Goal: Task Accomplishment & Management: Use online tool/utility

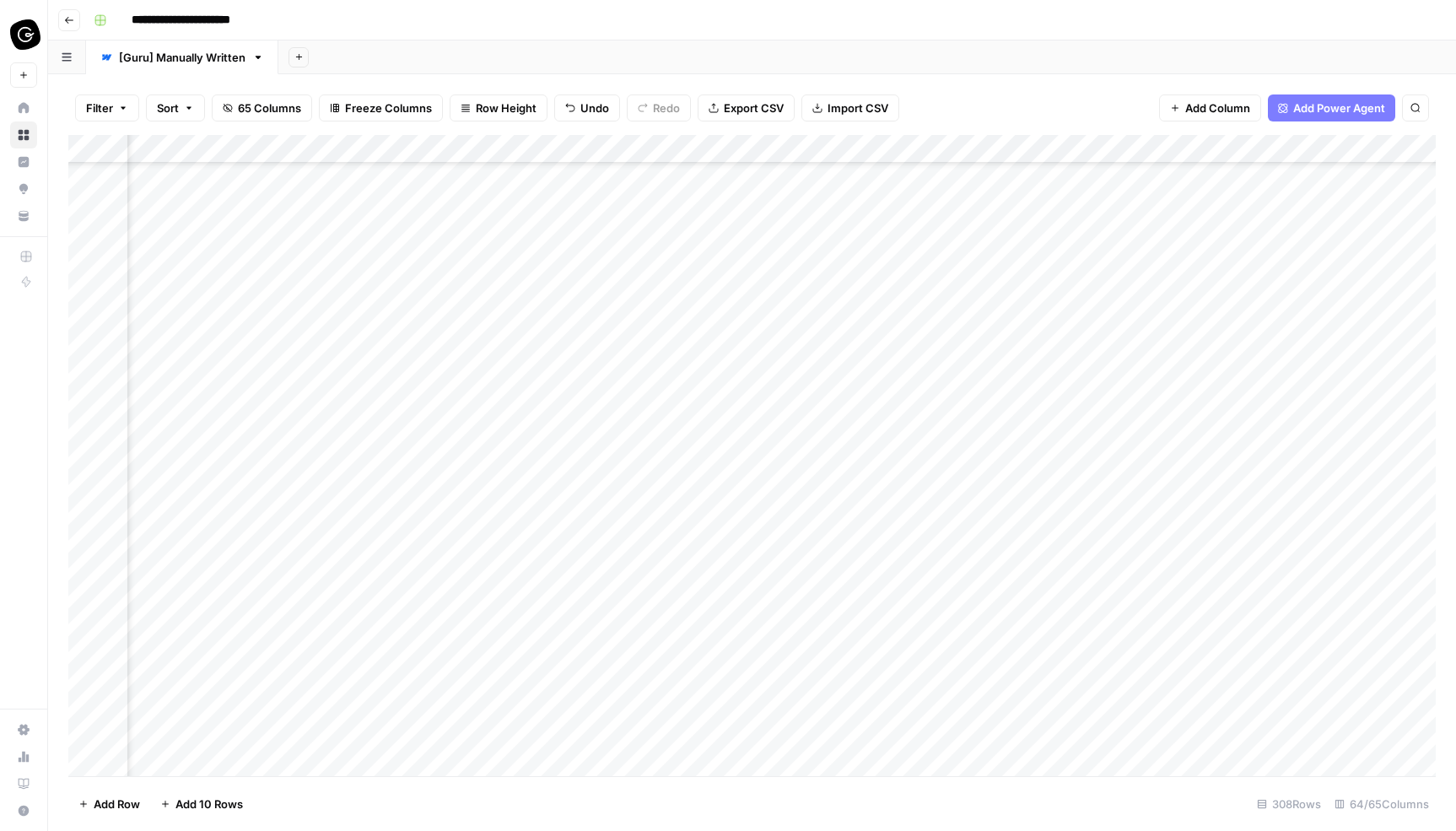
scroll to position [3954, 2404]
click at [1123, 352] on div "Add Column" at bounding box center [752, 456] width 1367 height 641
click at [1115, 232] on div "Add Column" at bounding box center [752, 456] width 1367 height 641
click at [1180, 390] on div "Add Column" at bounding box center [752, 456] width 1367 height 641
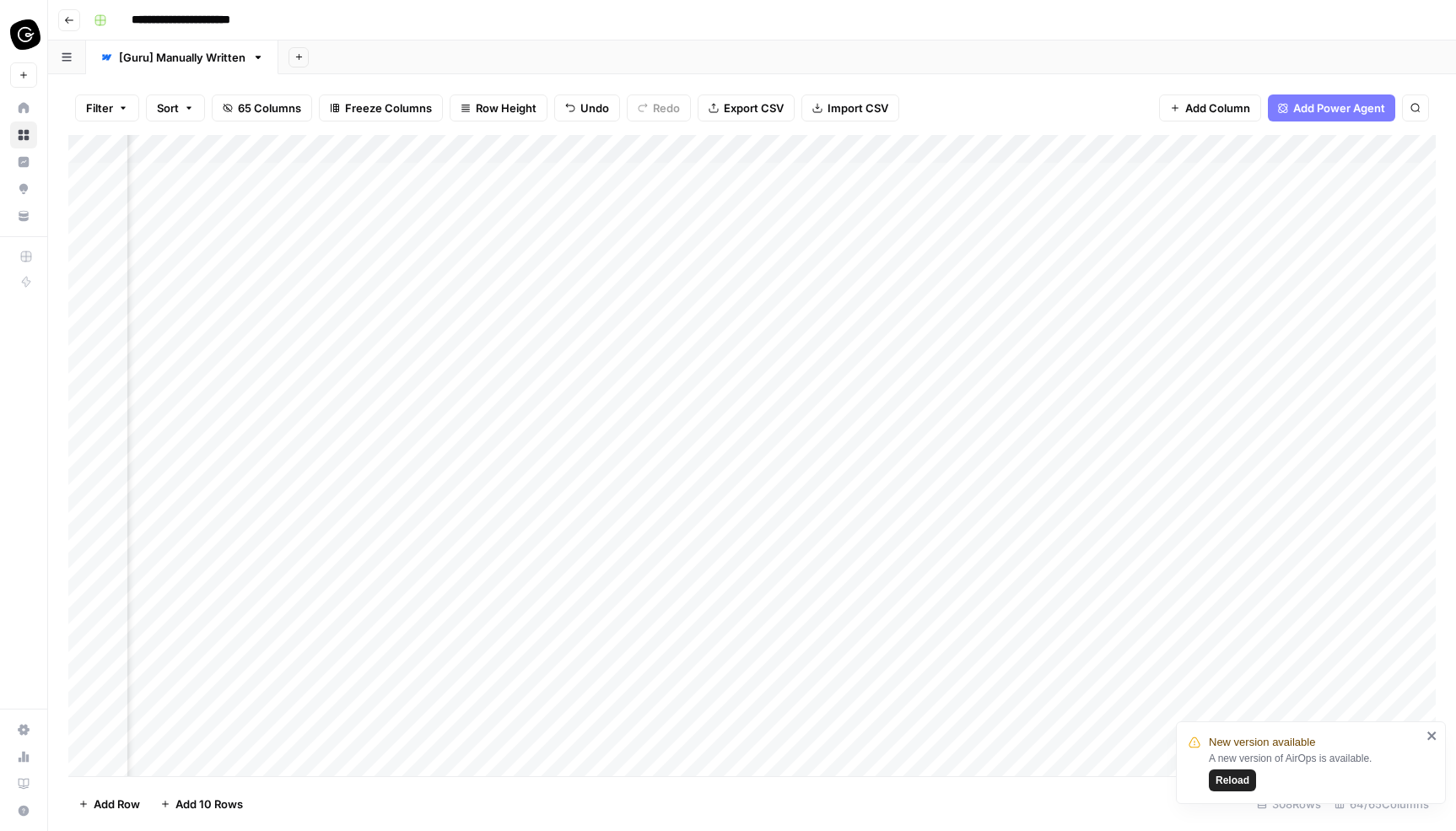
click at [915, 371] on div "Add Column" at bounding box center [752, 456] width 1367 height 641
click at [907, 460] on div "Add Column" at bounding box center [752, 456] width 1367 height 641
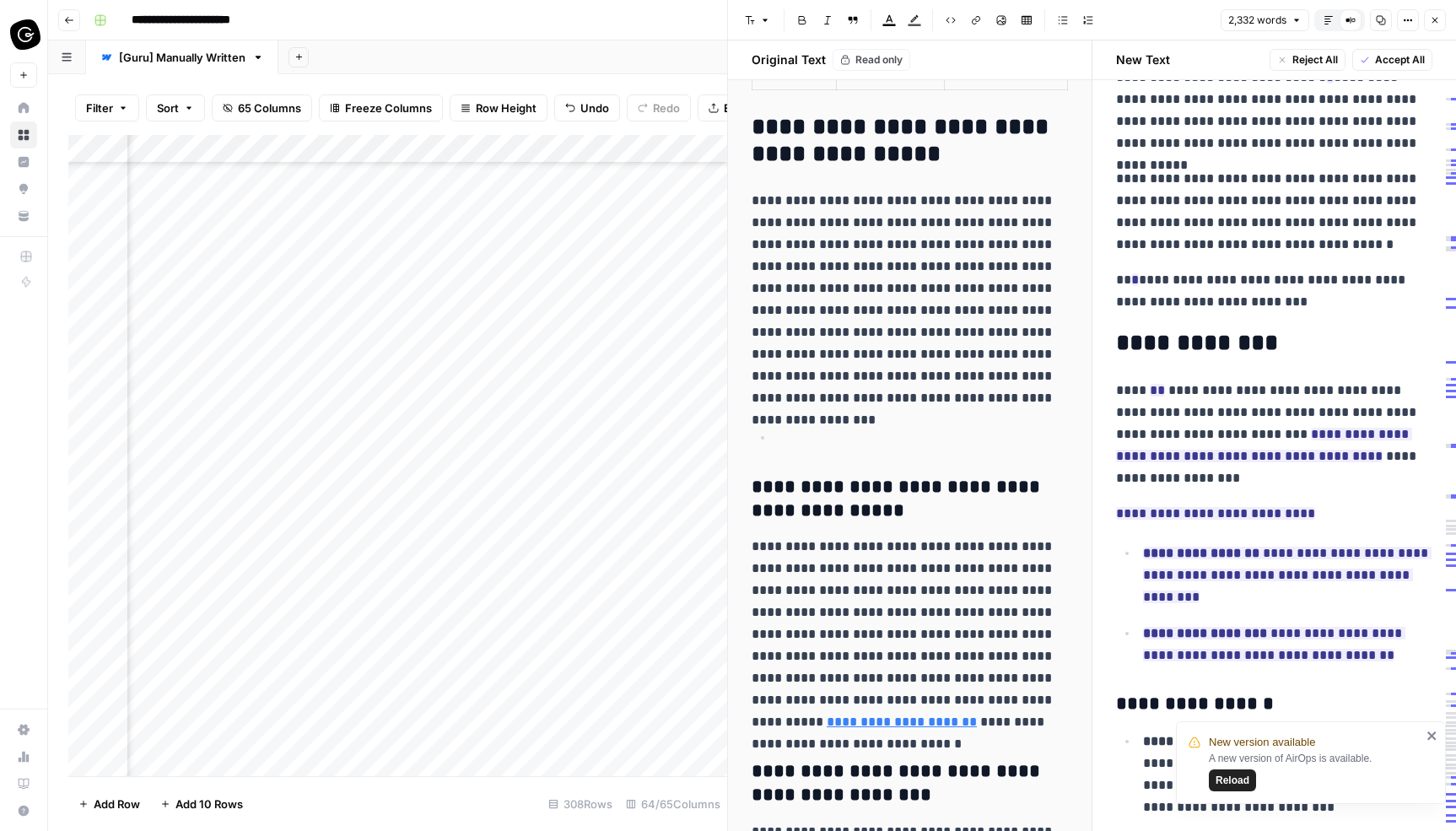
scroll to position [3199, 0]
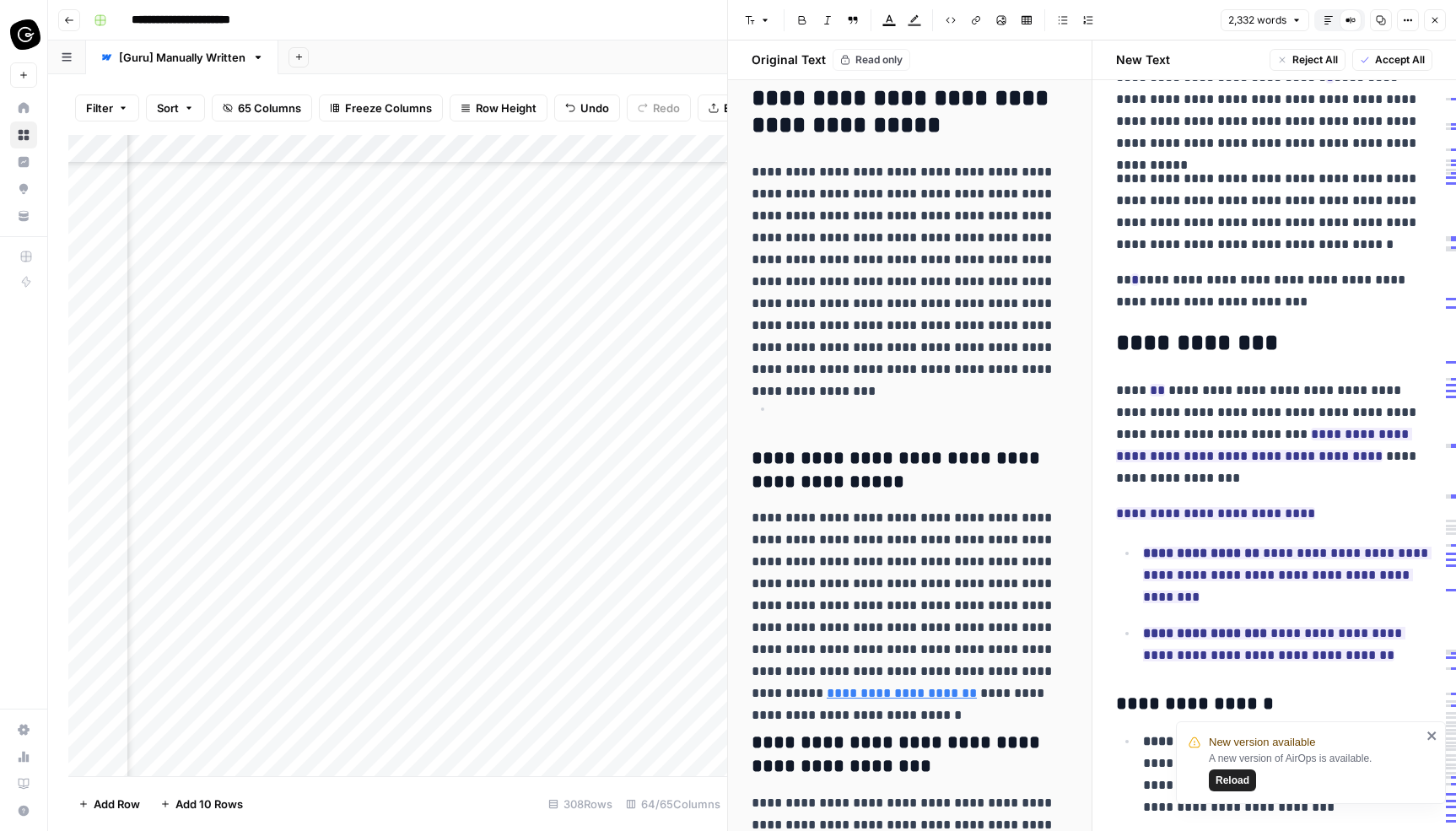
click at [596, 331] on div "Add Column" at bounding box center [398, 456] width 659 height 641
click at [1437, 23] on icon "button" at bounding box center [1435, 20] width 10 height 10
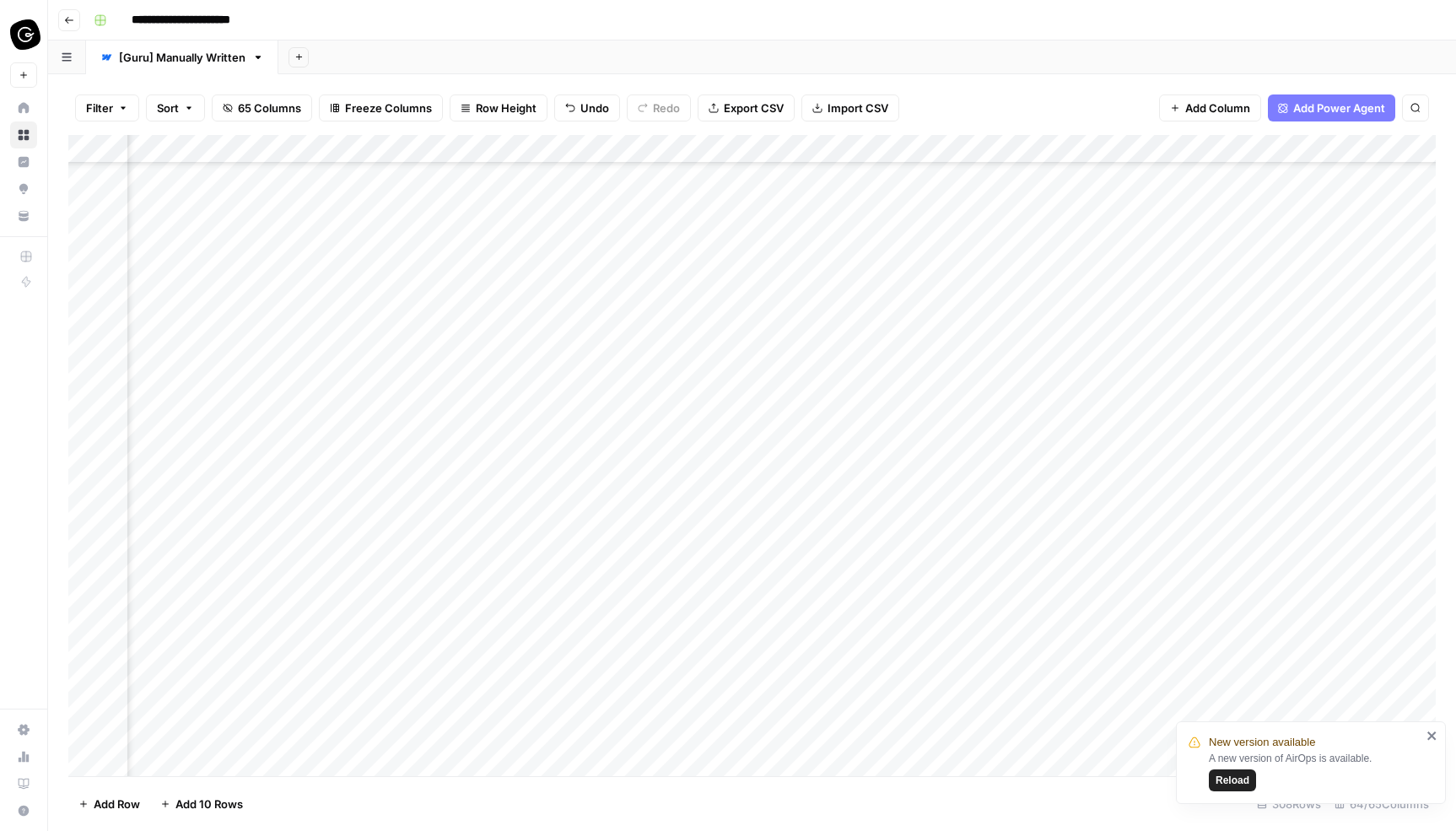
scroll to position [6386, 2721]
click at [777, 473] on div "Add Column" at bounding box center [752, 456] width 1367 height 641
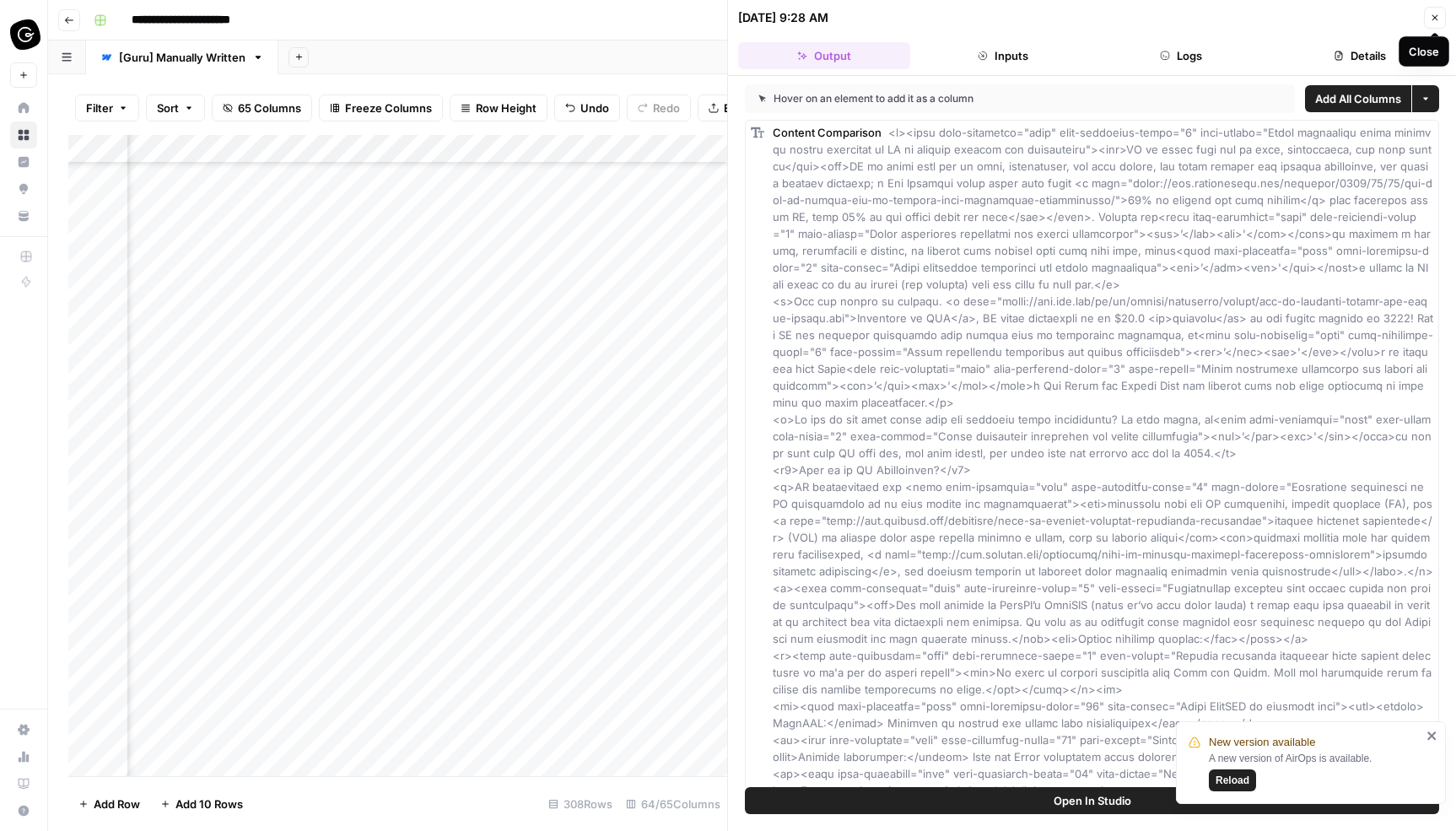
click at [1433, 15] on icon "button" at bounding box center [1435, 18] width 6 height 6
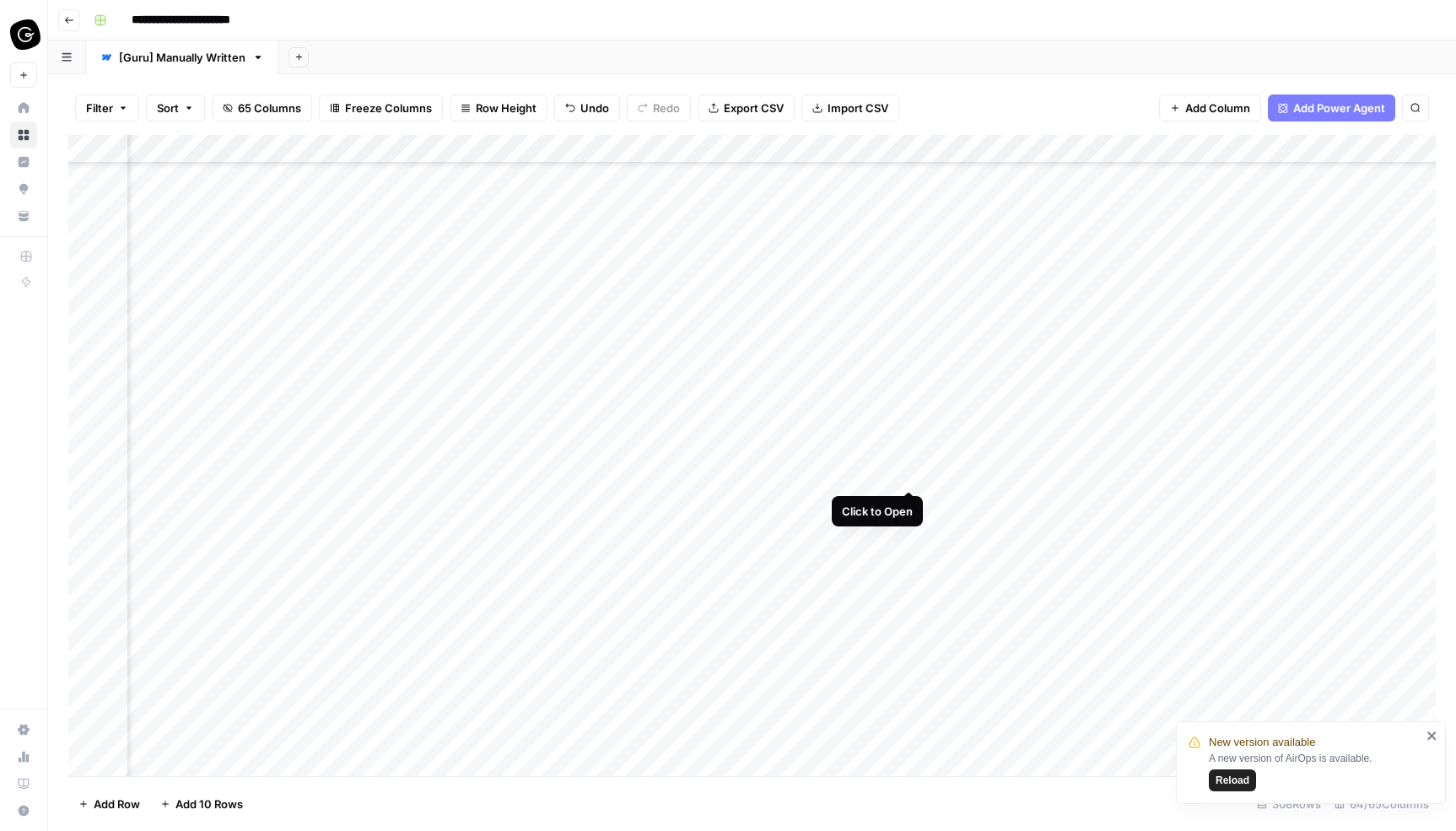
click at [911, 472] on div "Add Column" at bounding box center [752, 456] width 1367 height 641
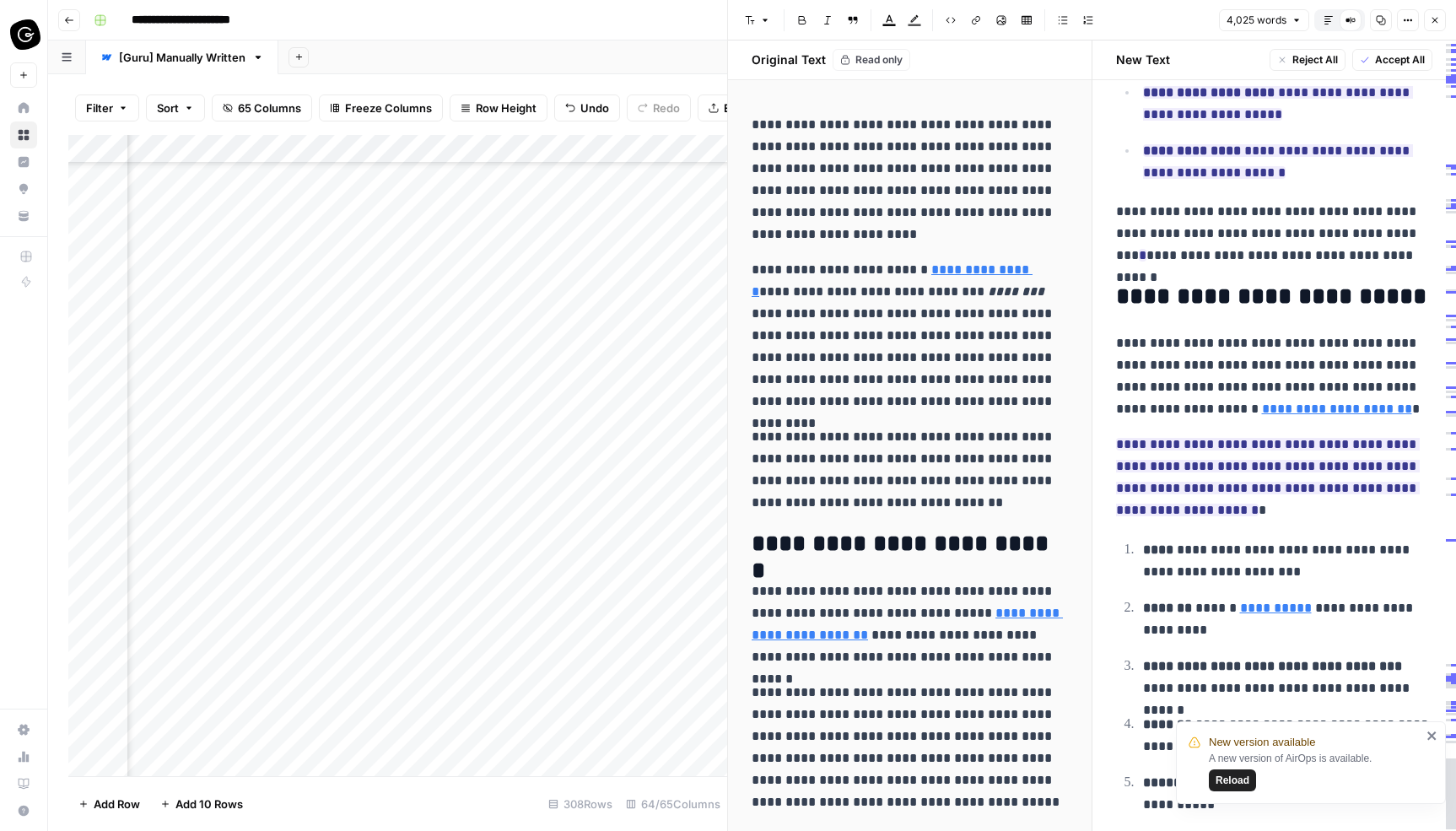
scroll to position [810, 0]
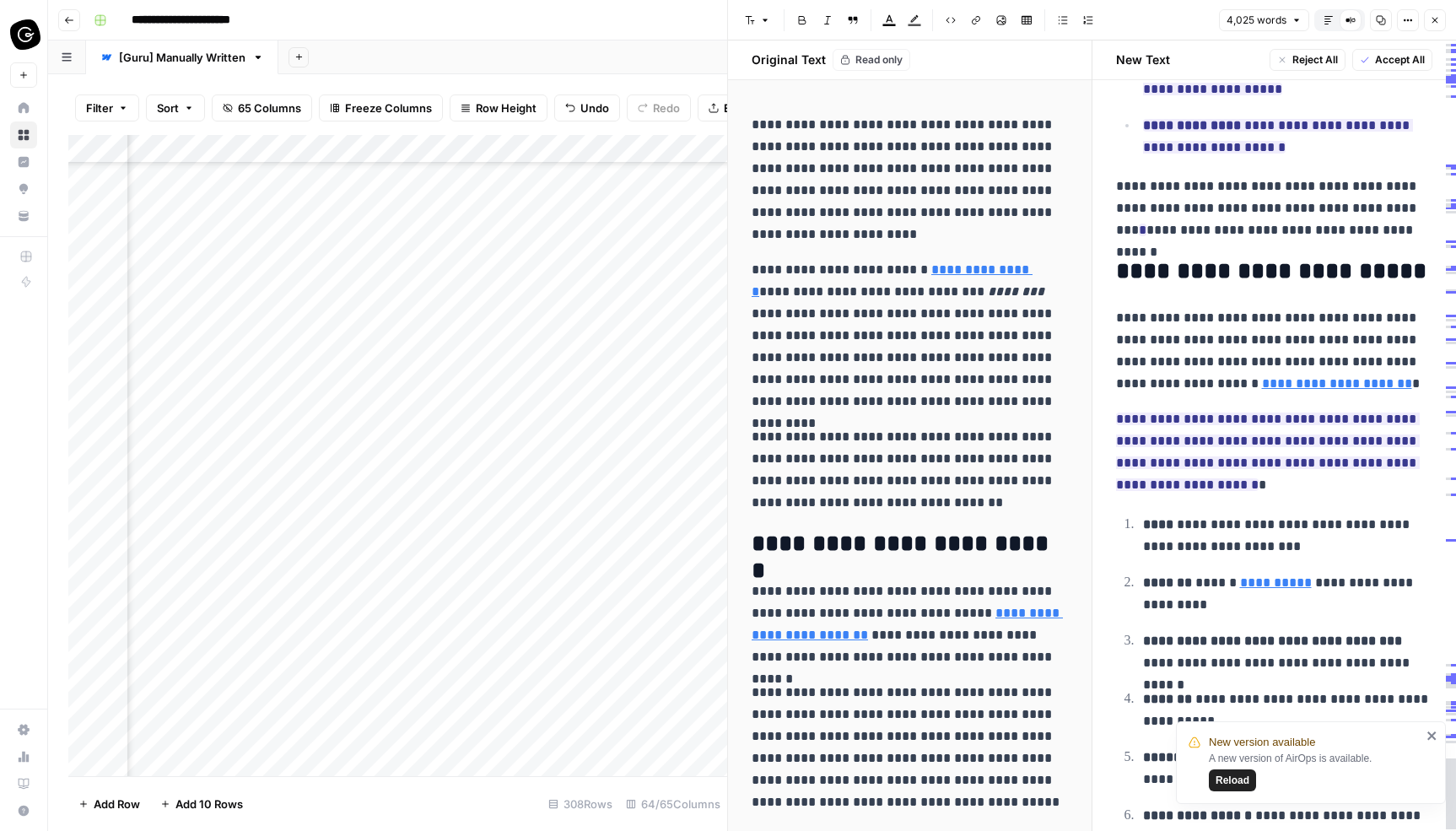
click at [1435, 21] on icon "button" at bounding box center [1435, 20] width 10 height 10
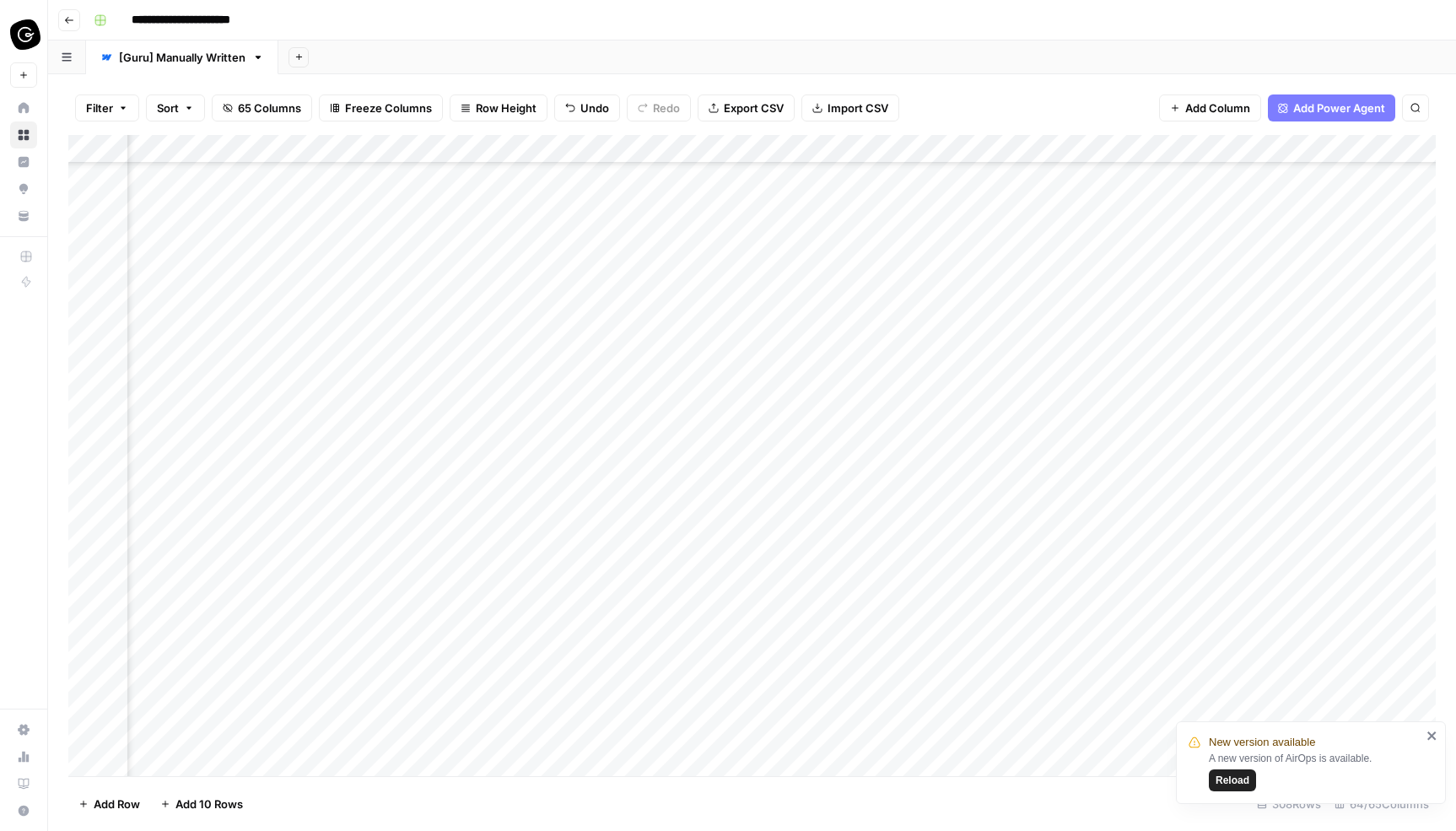
scroll to position [7630, 2721]
click at [930, 458] on div "Add Column" at bounding box center [752, 456] width 1367 height 641
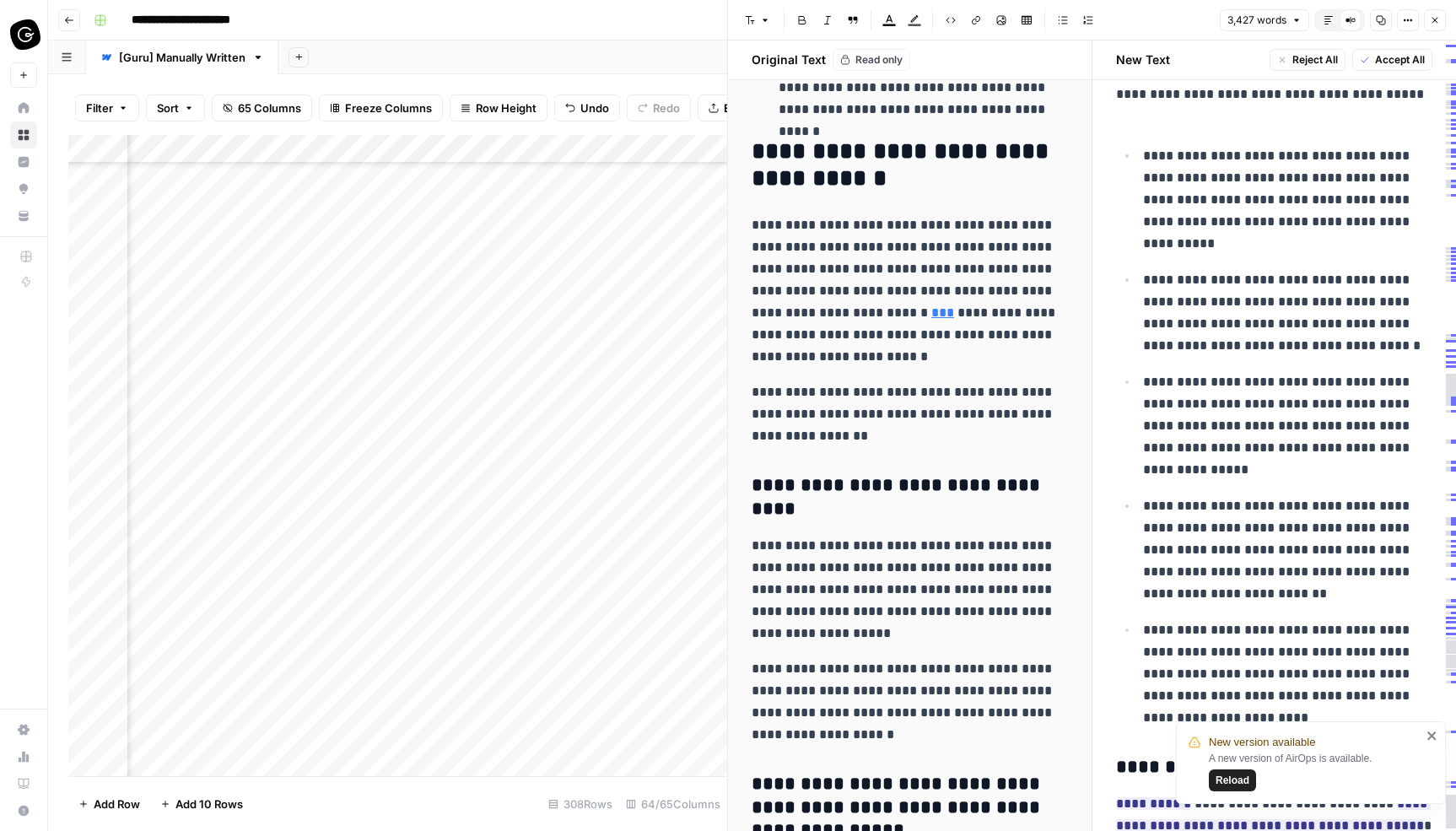
scroll to position [4649, 0]
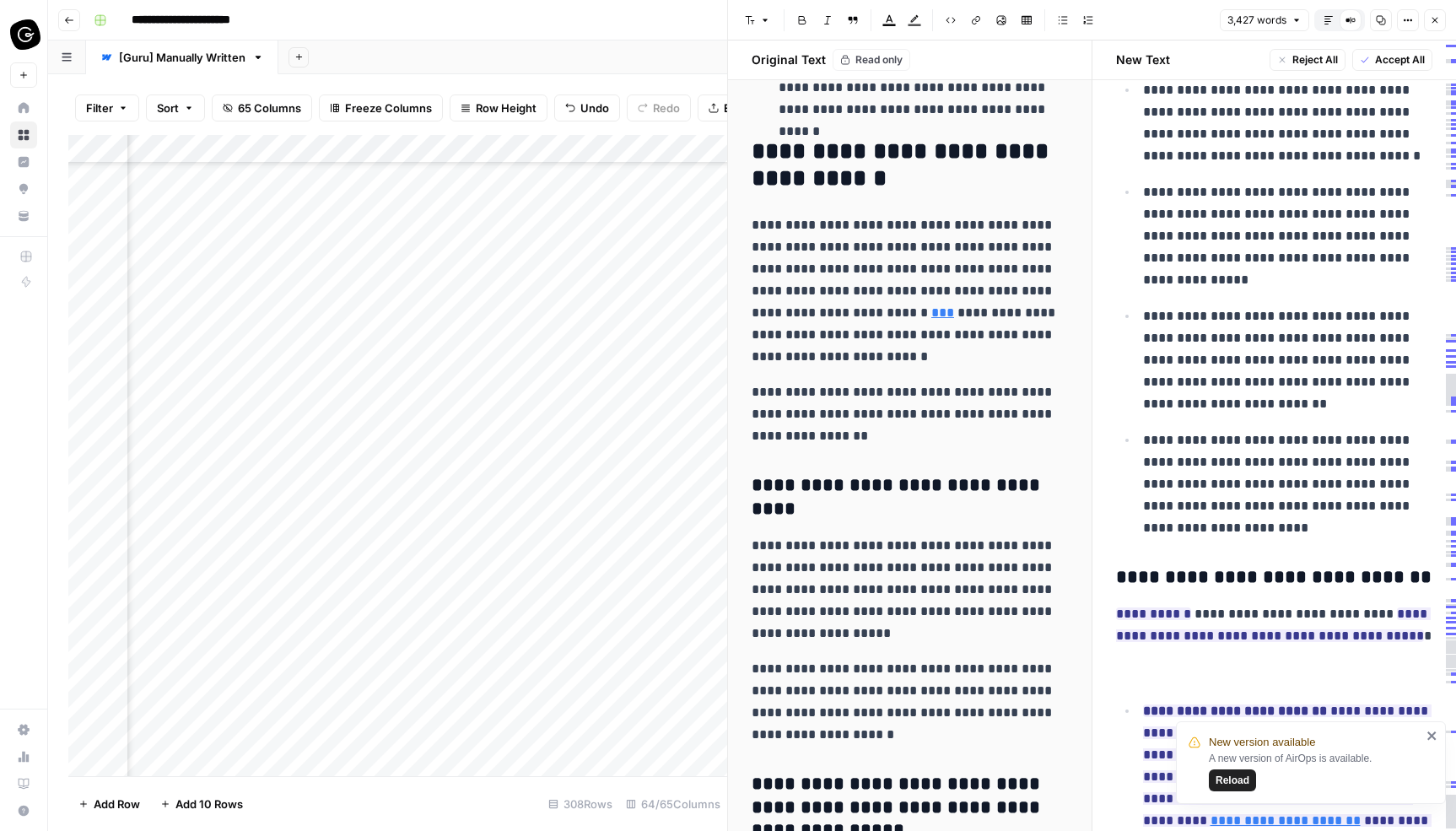
click at [1437, 20] on icon "button" at bounding box center [1435, 20] width 10 height 10
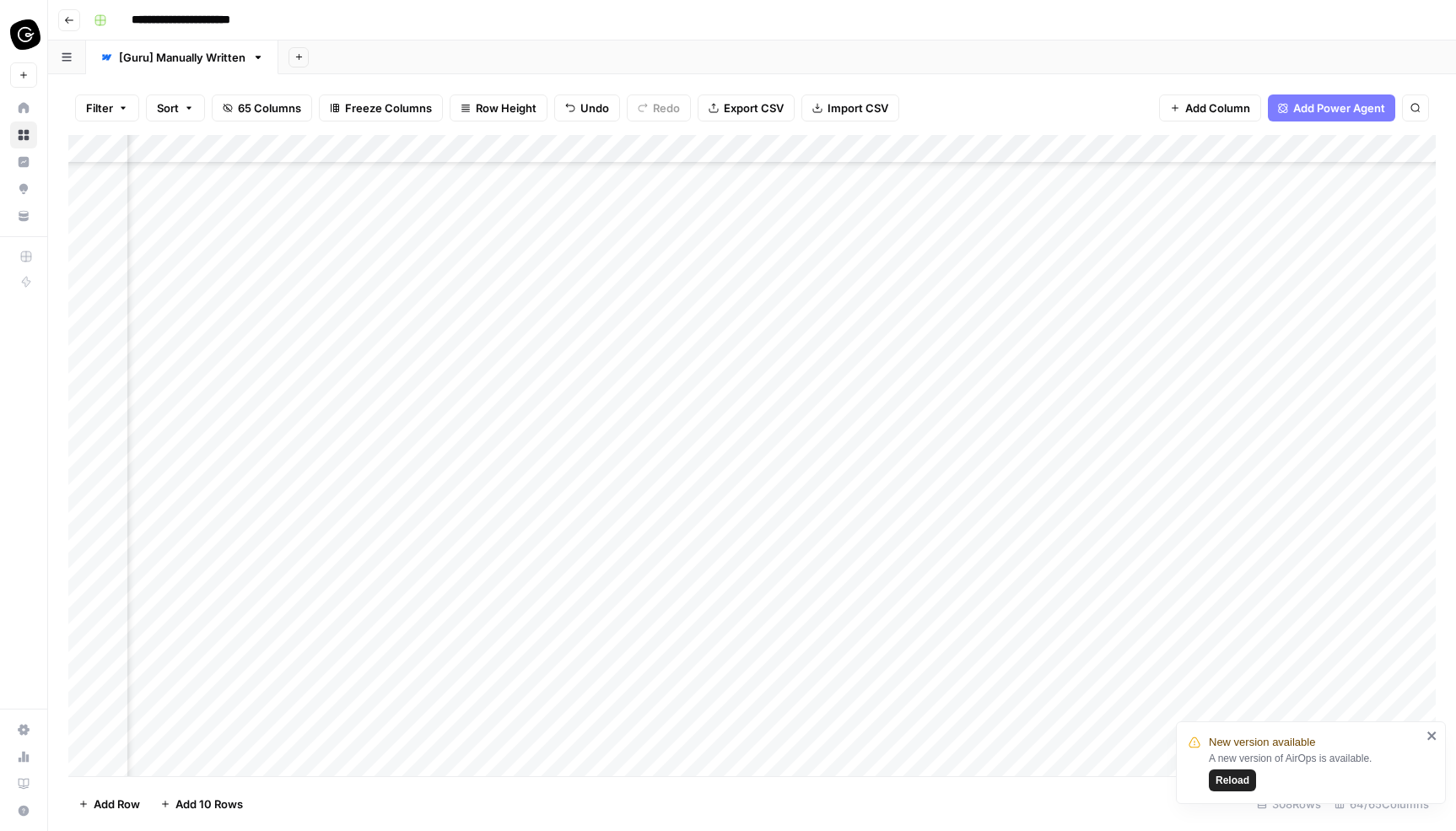
scroll to position [7930, 2721]
click at [934, 392] on div "Add Column" at bounding box center [752, 456] width 1367 height 641
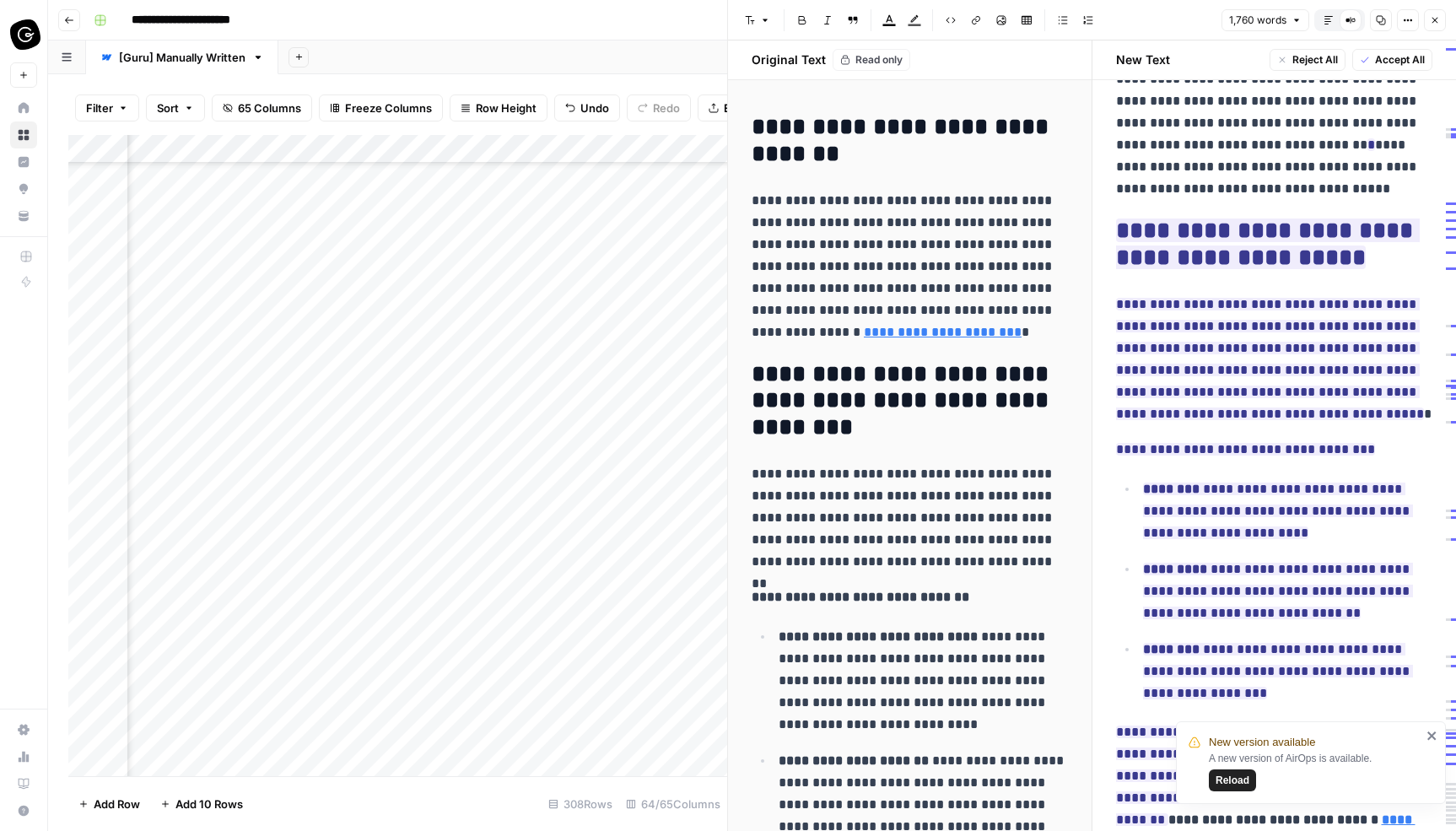
scroll to position [6336, 0]
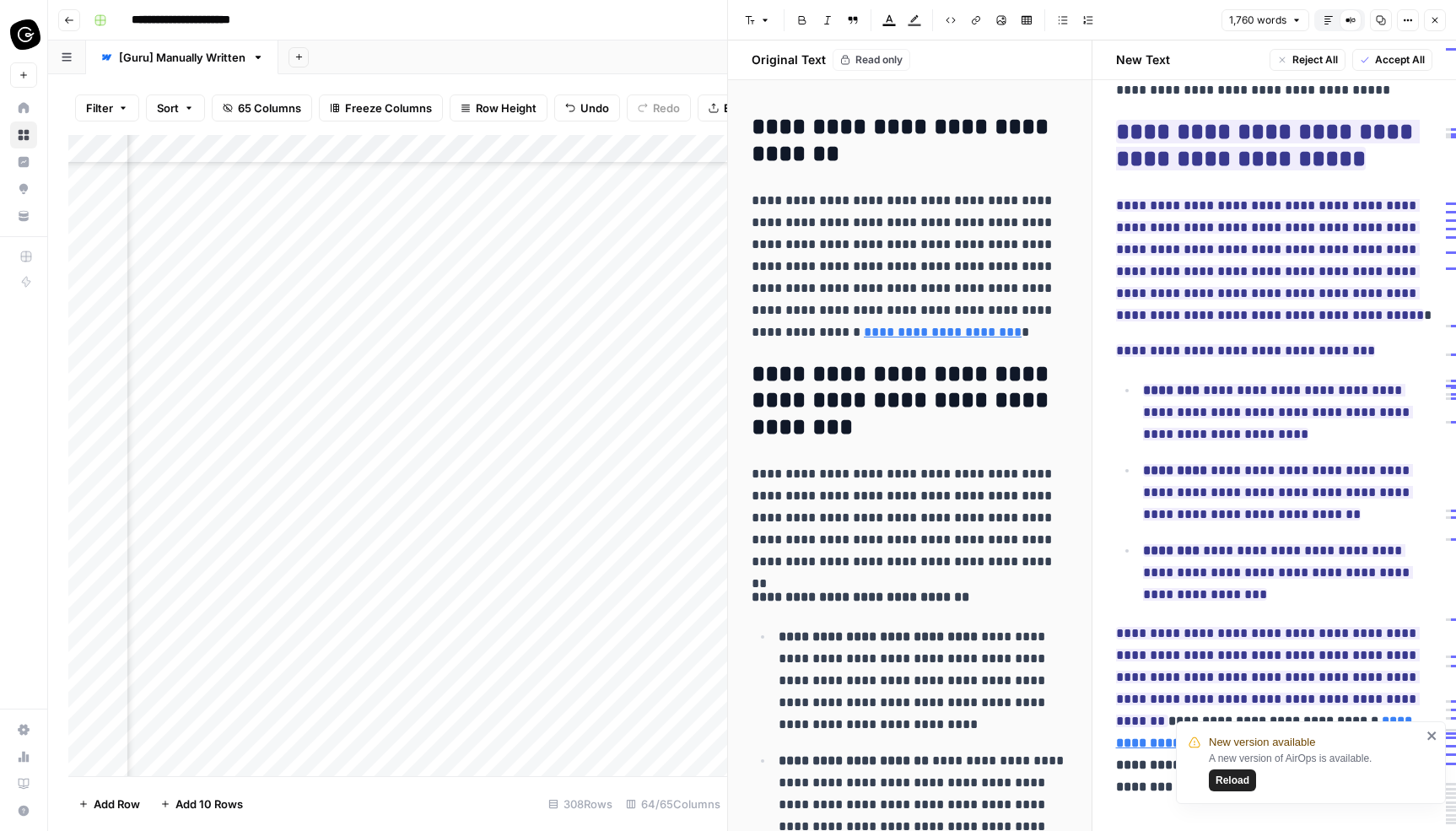
click at [1438, 20] on icon "button" at bounding box center [1435, 20] width 10 height 10
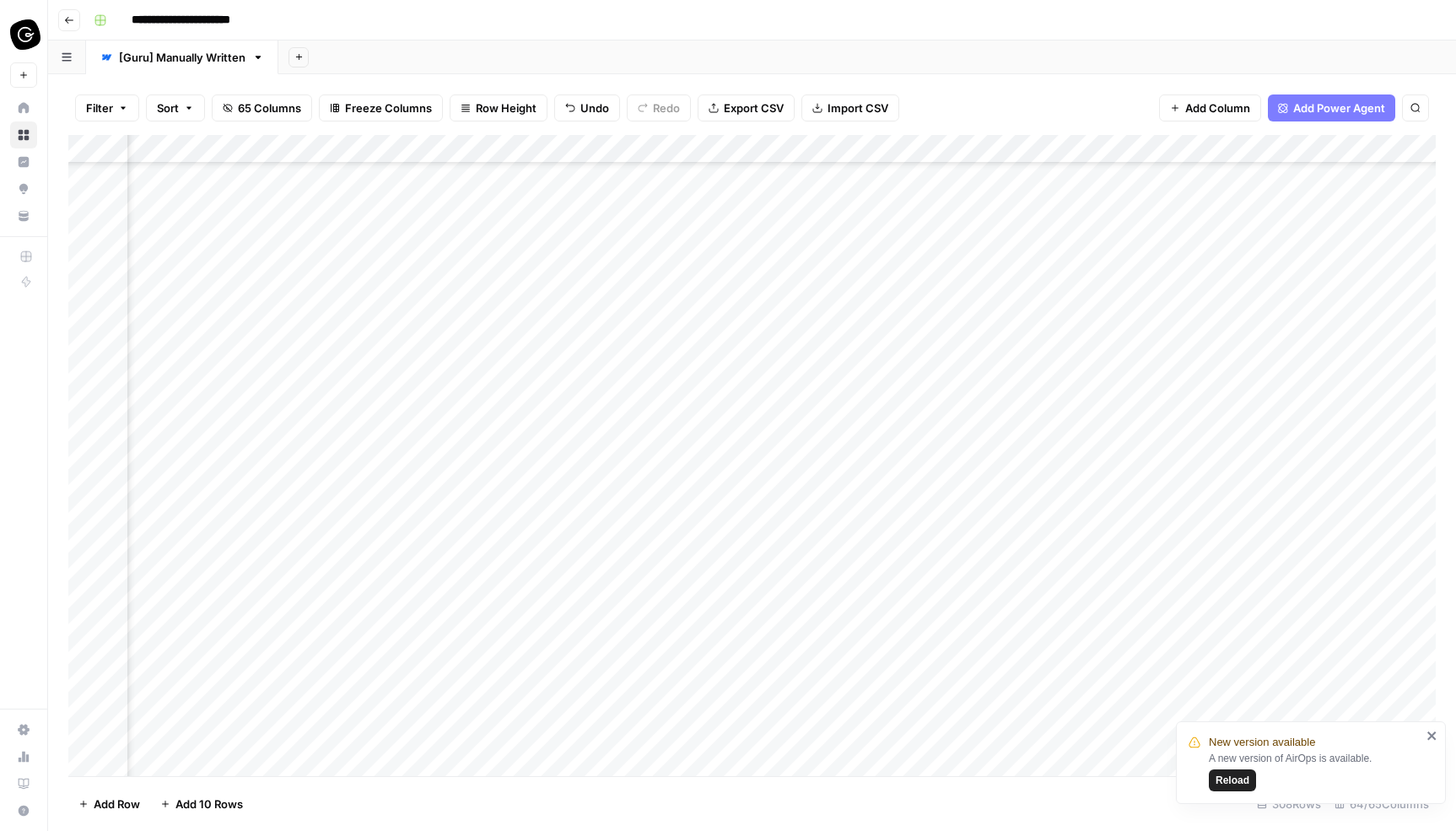
click at [778, 508] on div "Add Column" at bounding box center [752, 456] width 1367 height 641
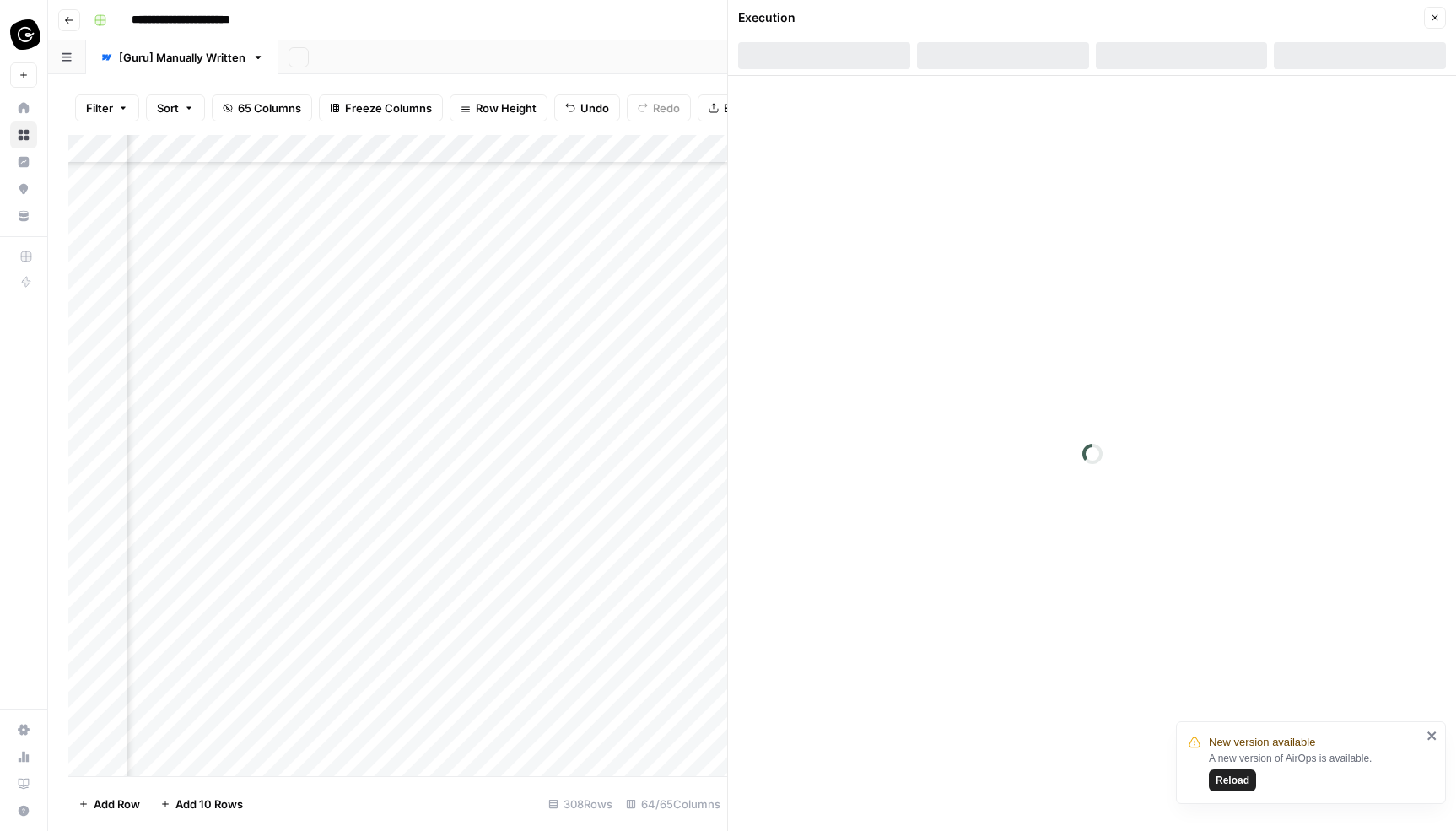
click at [1433, 733] on icon "close" at bounding box center [1432, 735] width 8 height 8
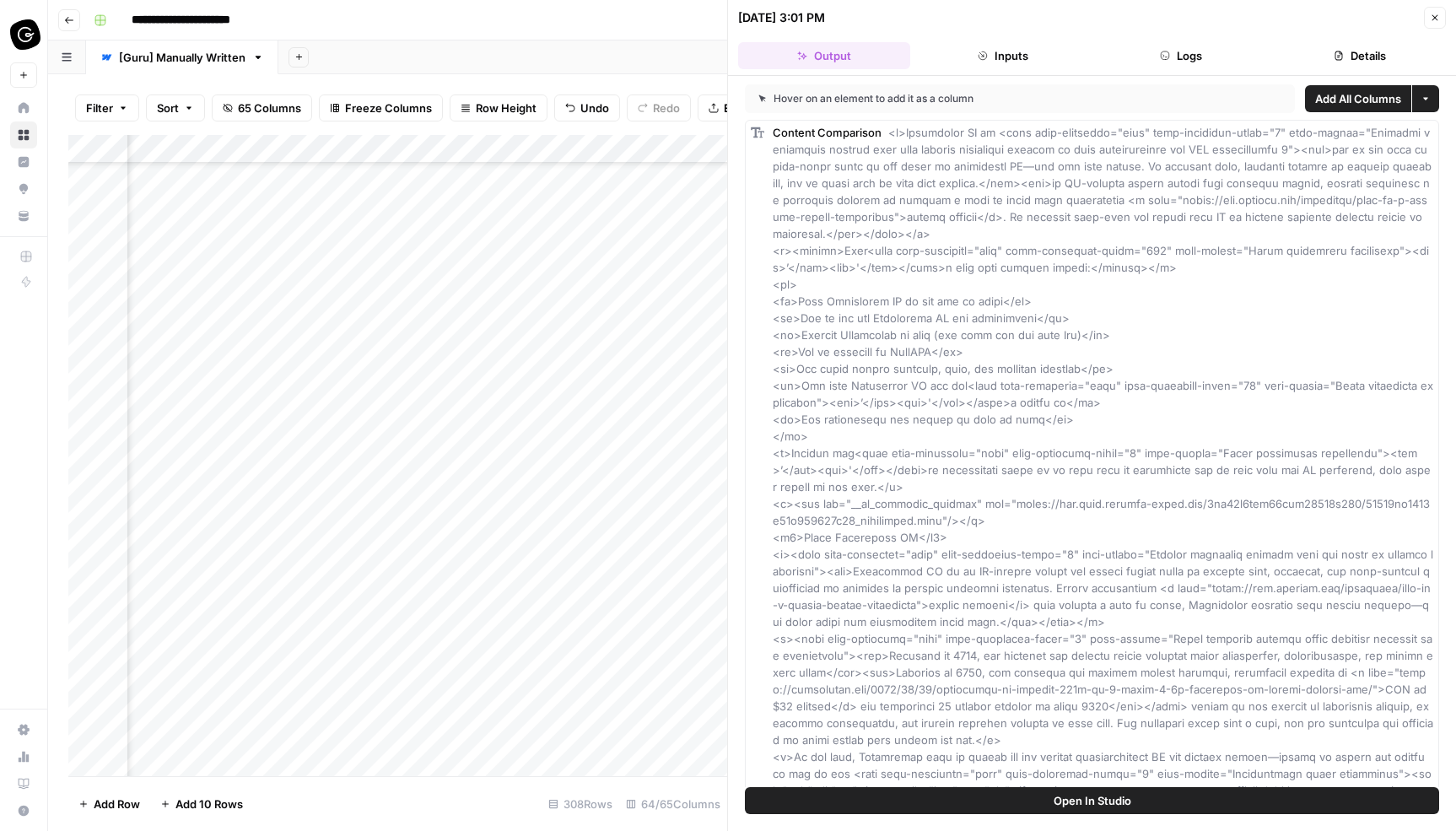
click at [1441, 16] on button "Close" at bounding box center [1435, 17] width 21 height 21
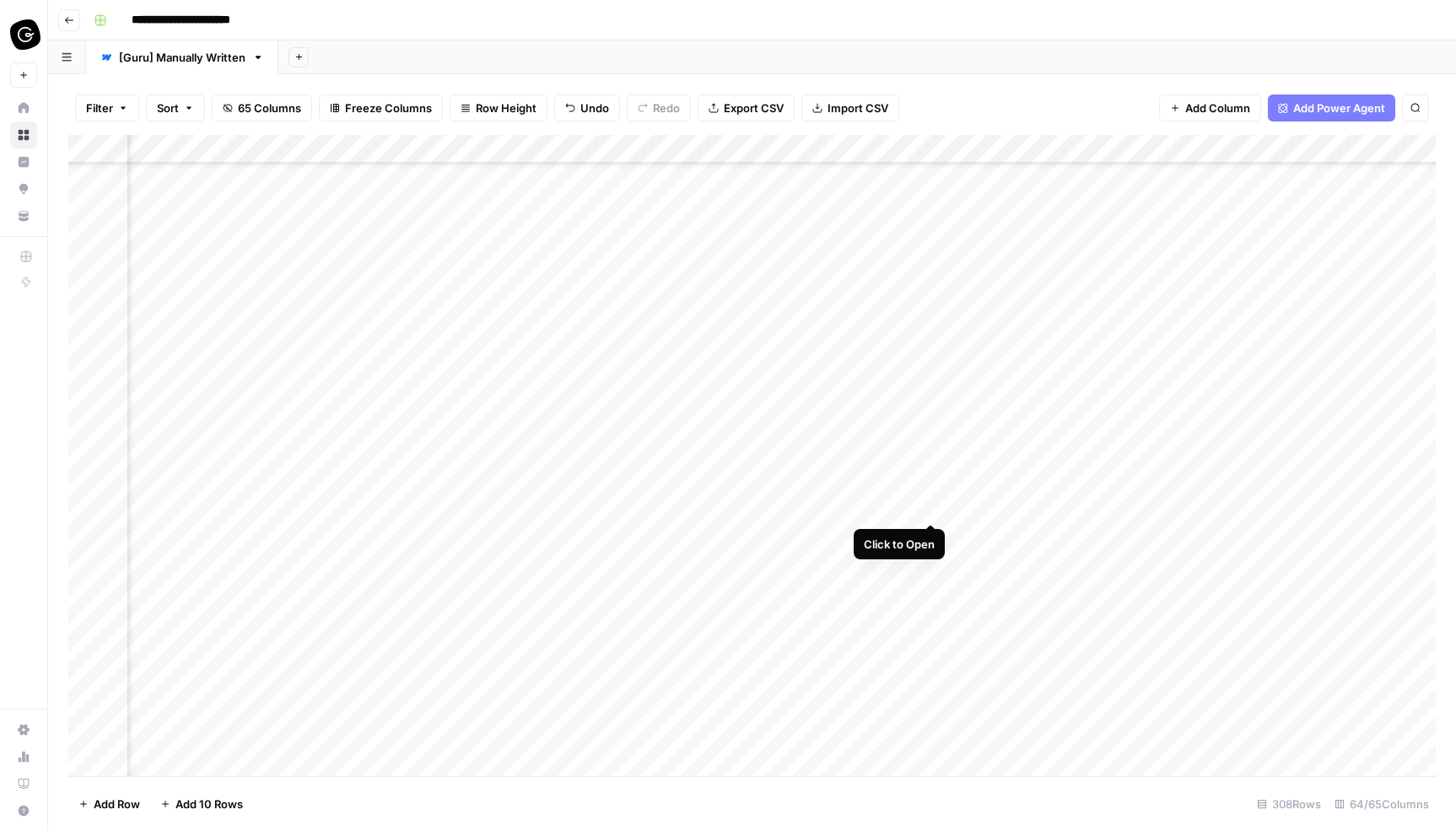
click at [927, 506] on div "Add Column" at bounding box center [752, 456] width 1367 height 641
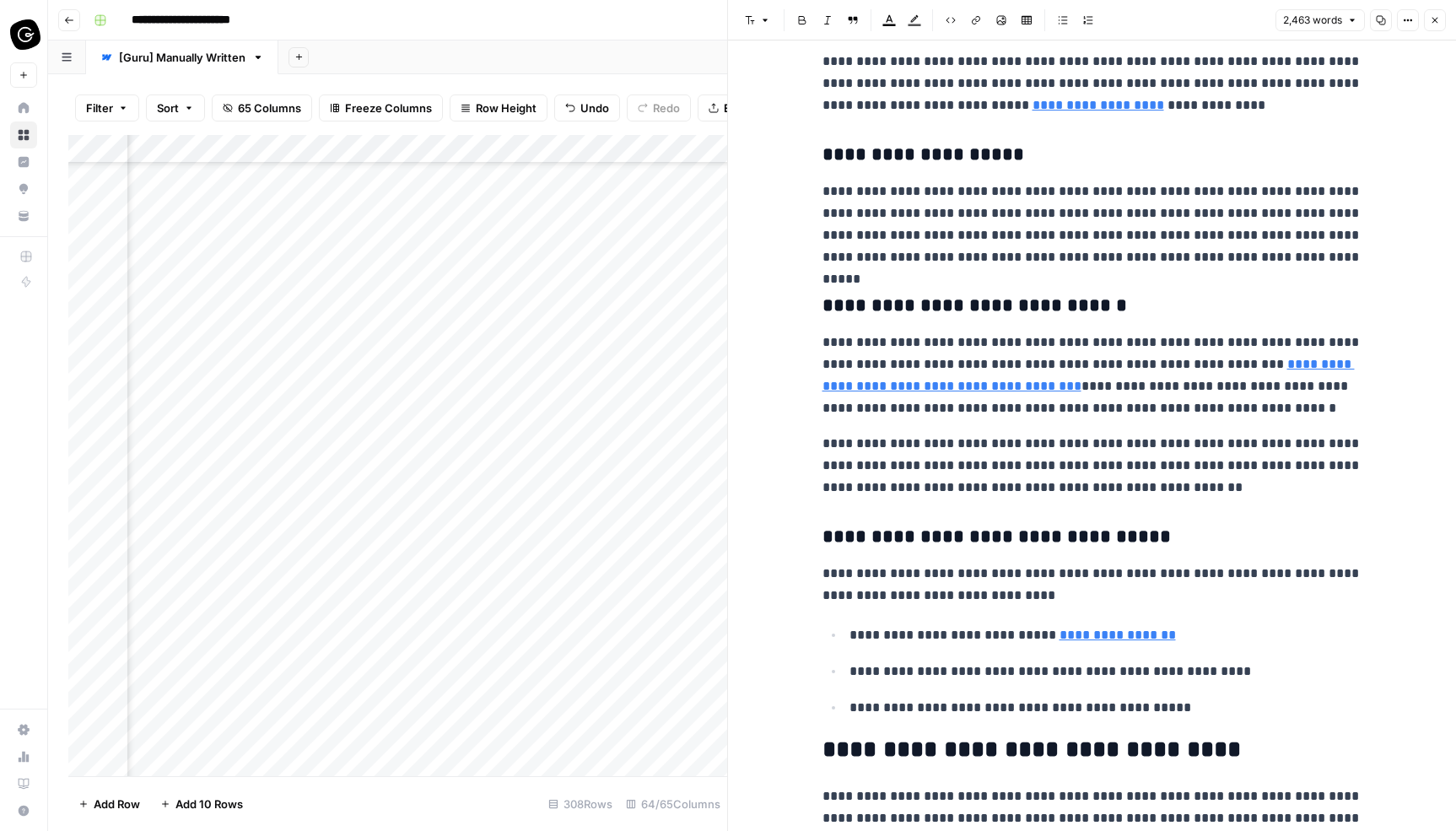
scroll to position [8595, 0]
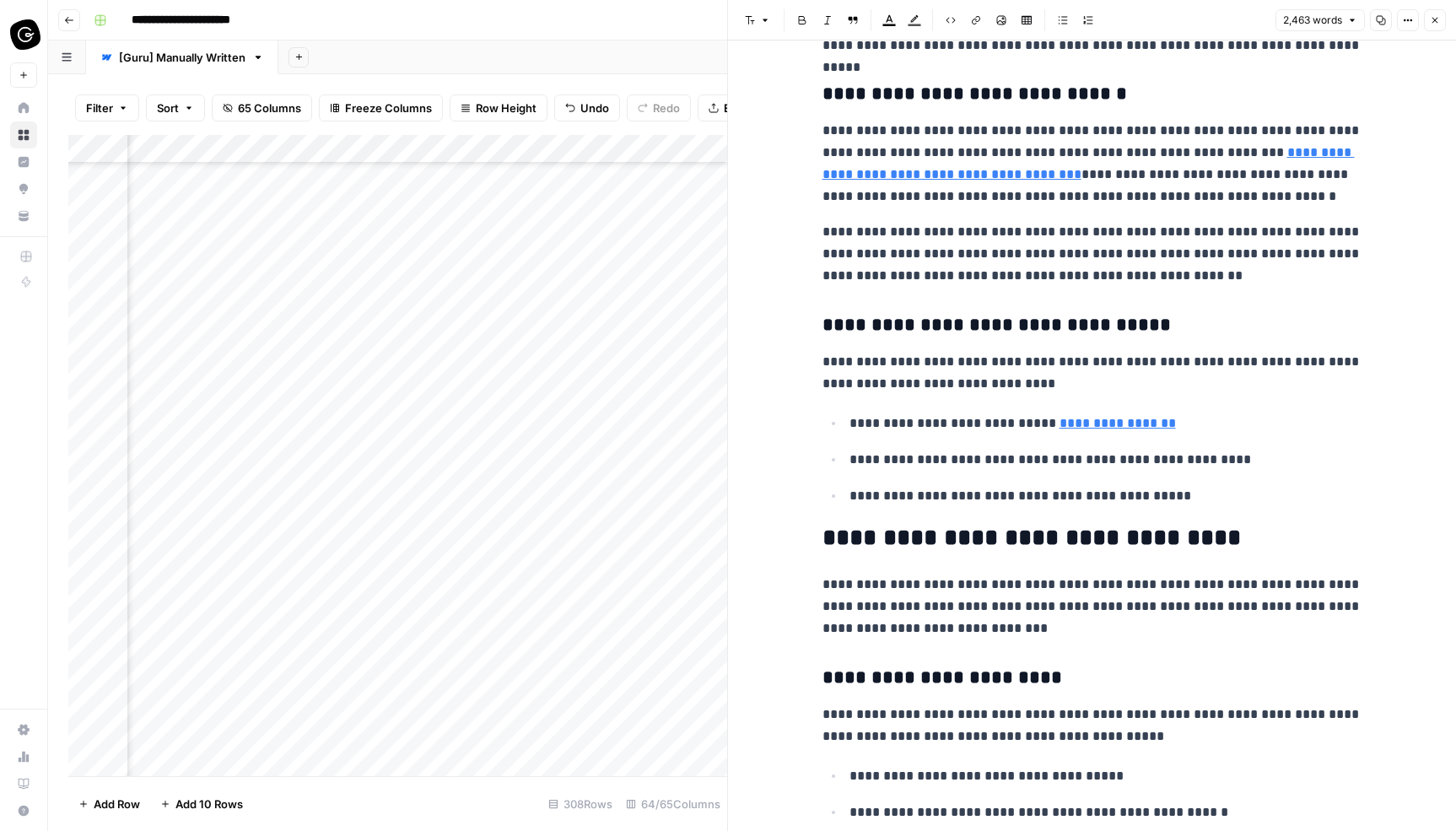
click at [1437, 18] on icon "button" at bounding box center [1435, 20] width 10 height 10
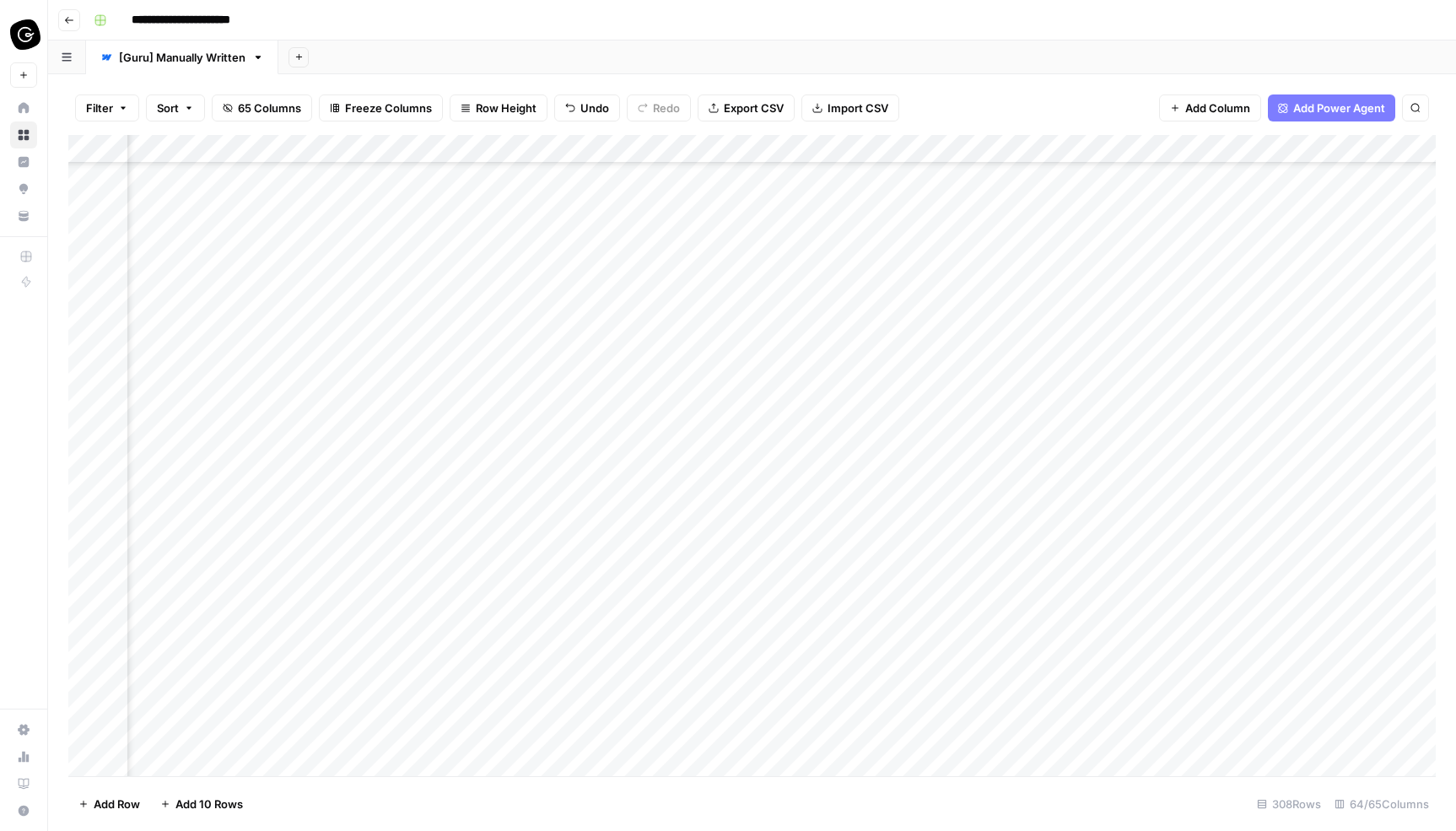
scroll to position [2122, 2721]
click at [780, 431] on div "Add Column" at bounding box center [752, 456] width 1367 height 641
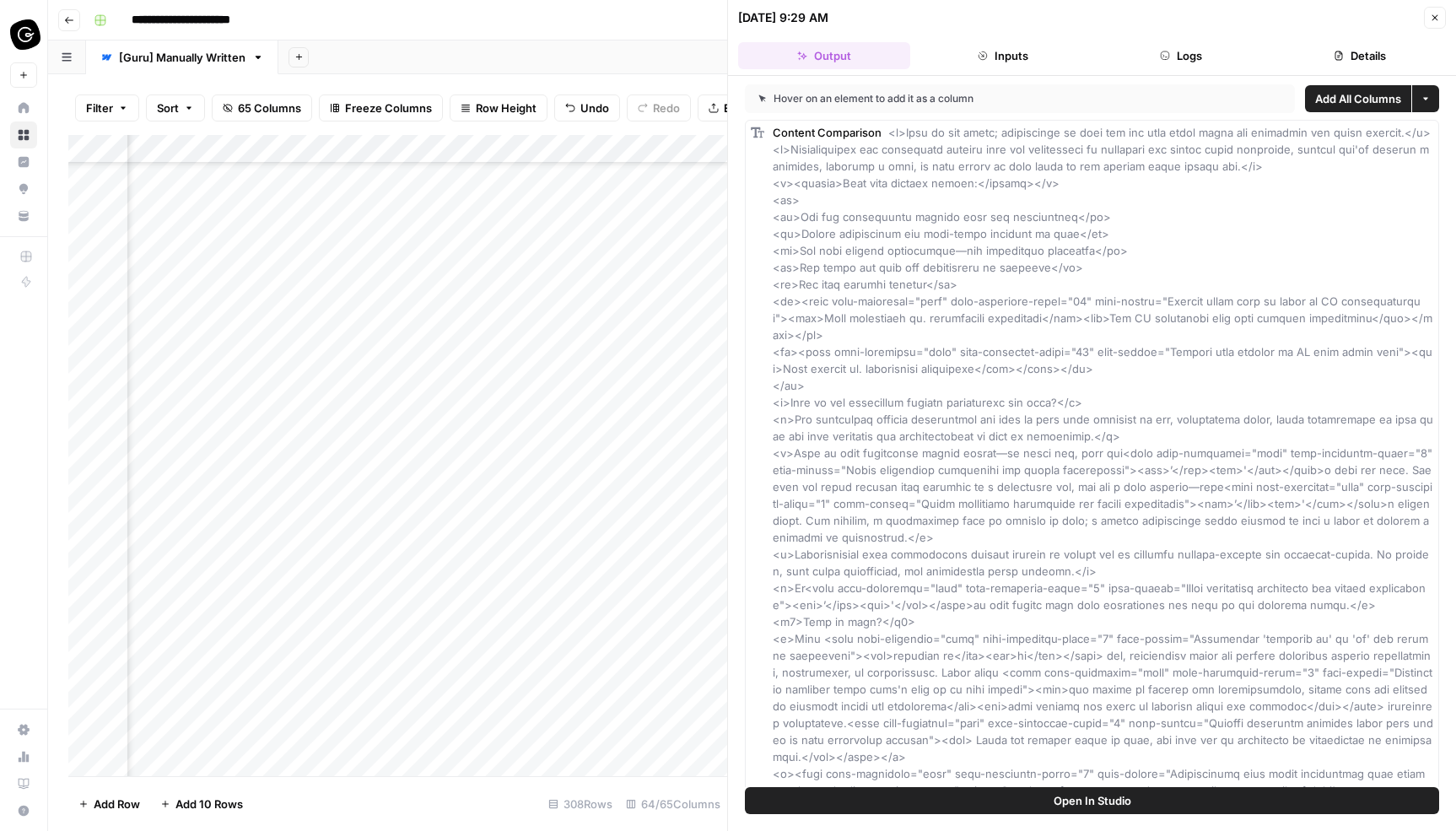
click at [1442, 17] on button "Close" at bounding box center [1435, 17] width 21 height 21
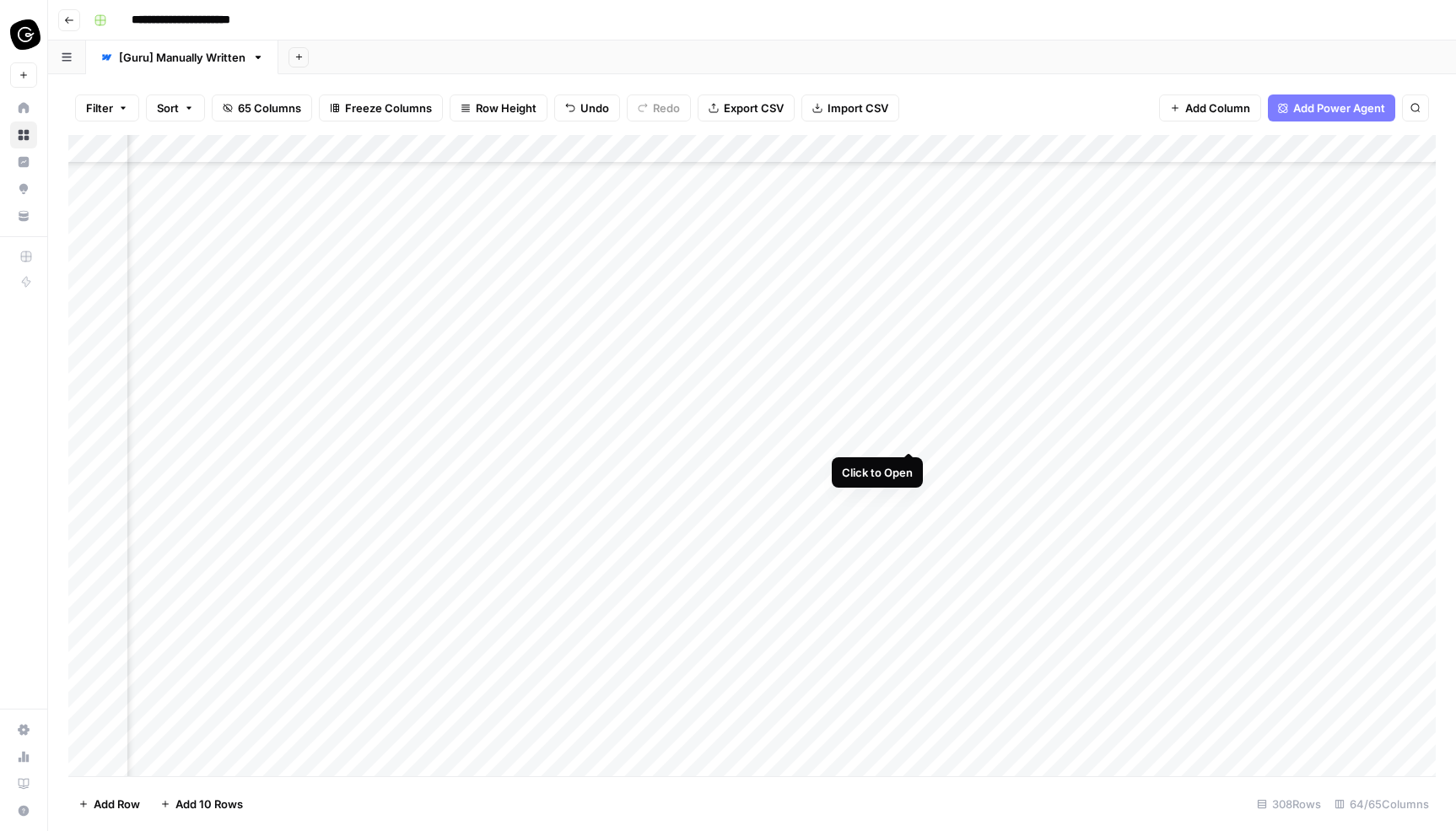
click at [910, 435] on div "Add Column" at bounding box center [752, 456] width 1367 height 641
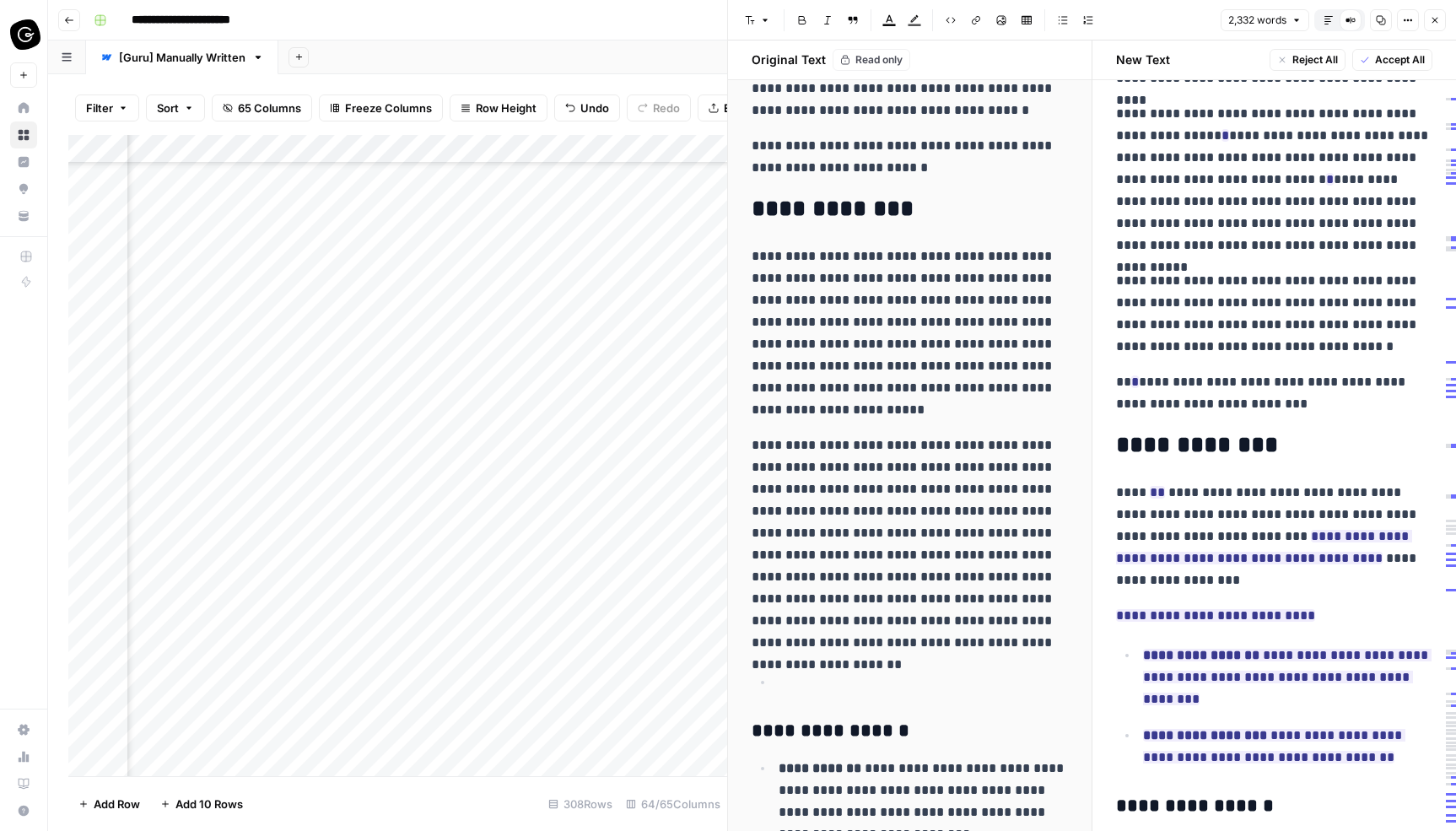
scroll to position [1096, 0]
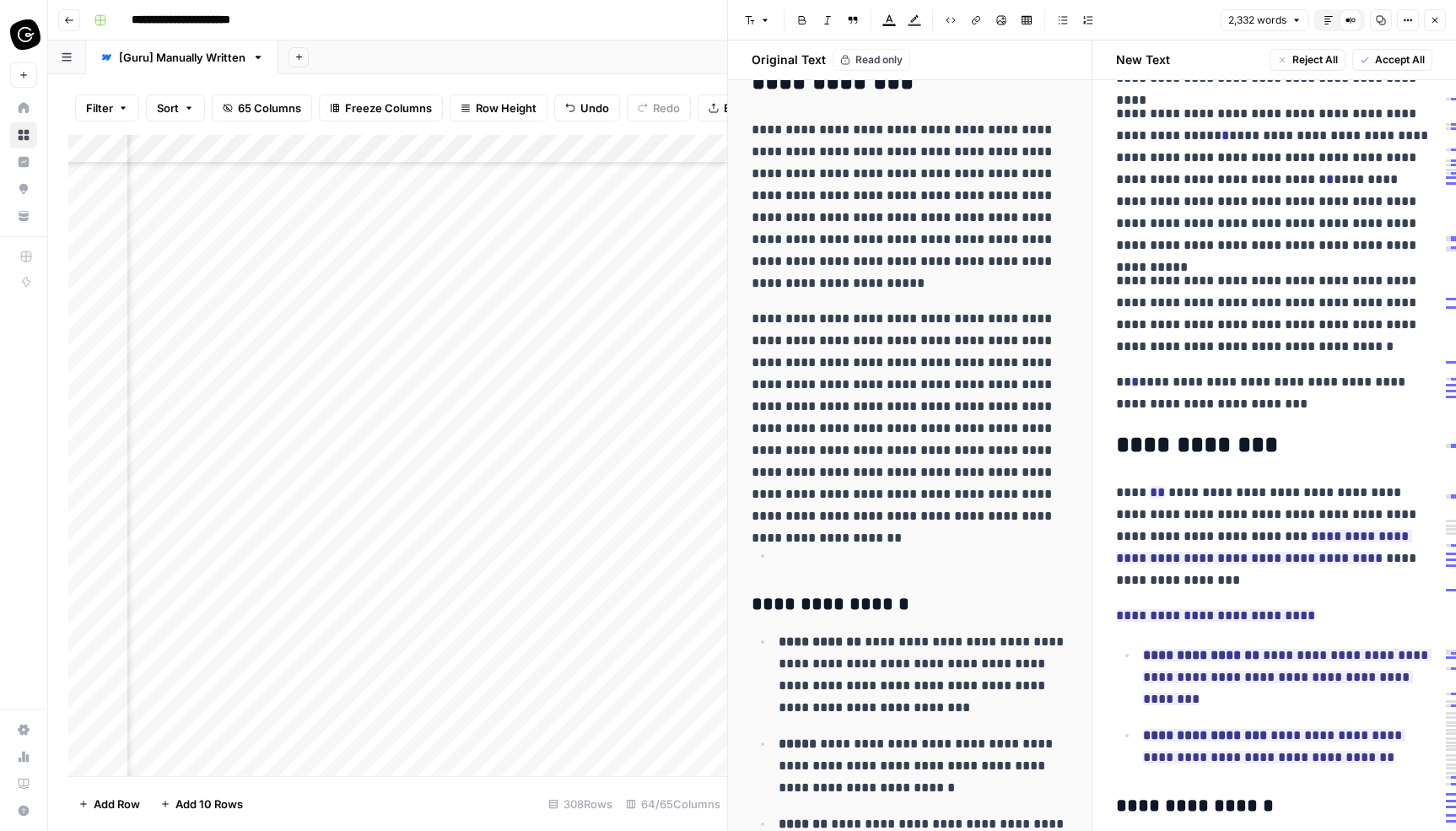
click at [1436, 20] on icon "button" at bounding box center [1435, 20] width 10 height 10
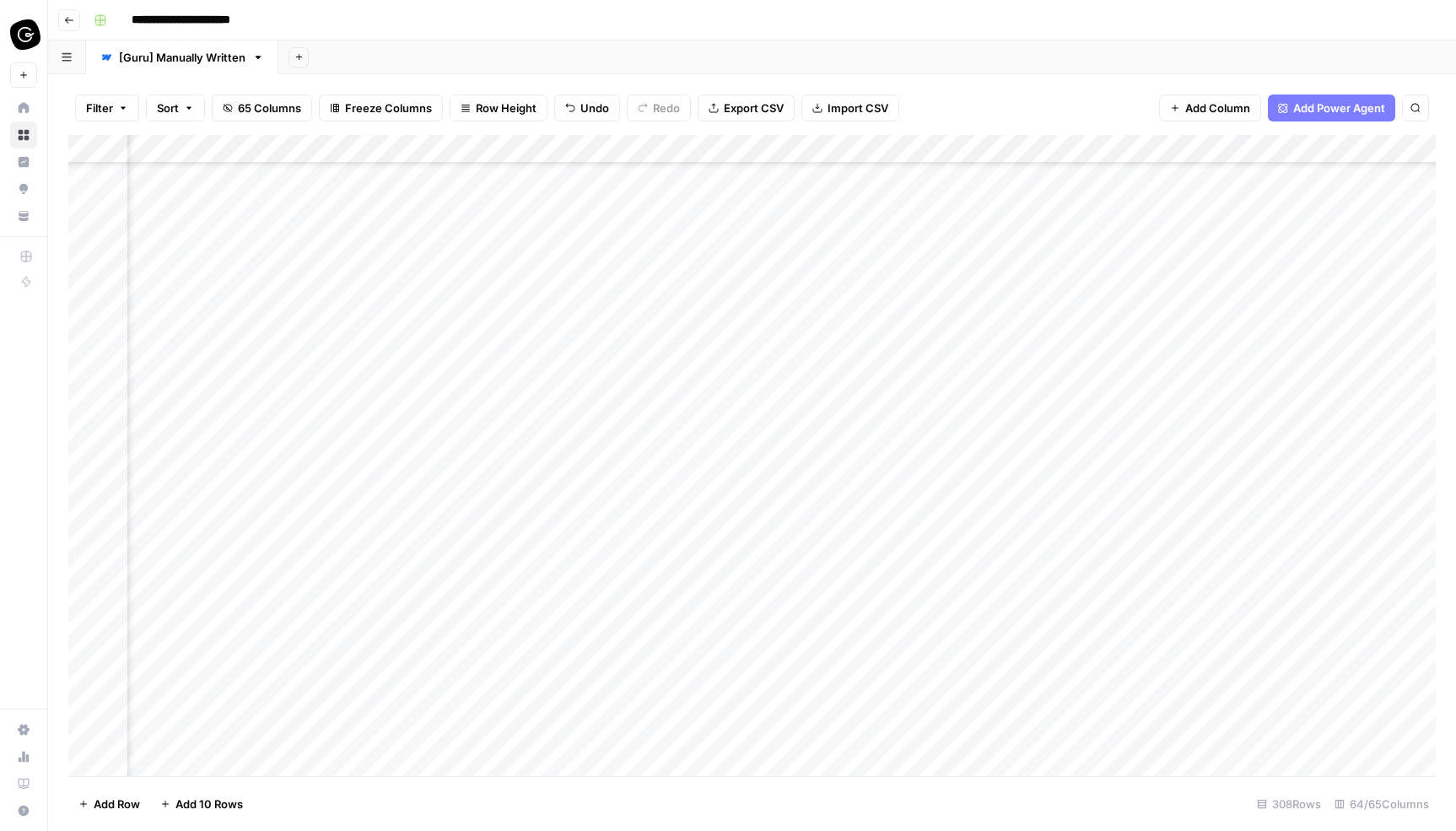
scroll to position [2196, 2826]
click at [804, 358] on div "Add Column" at bounding box center [752, 456] width 1367 height 641
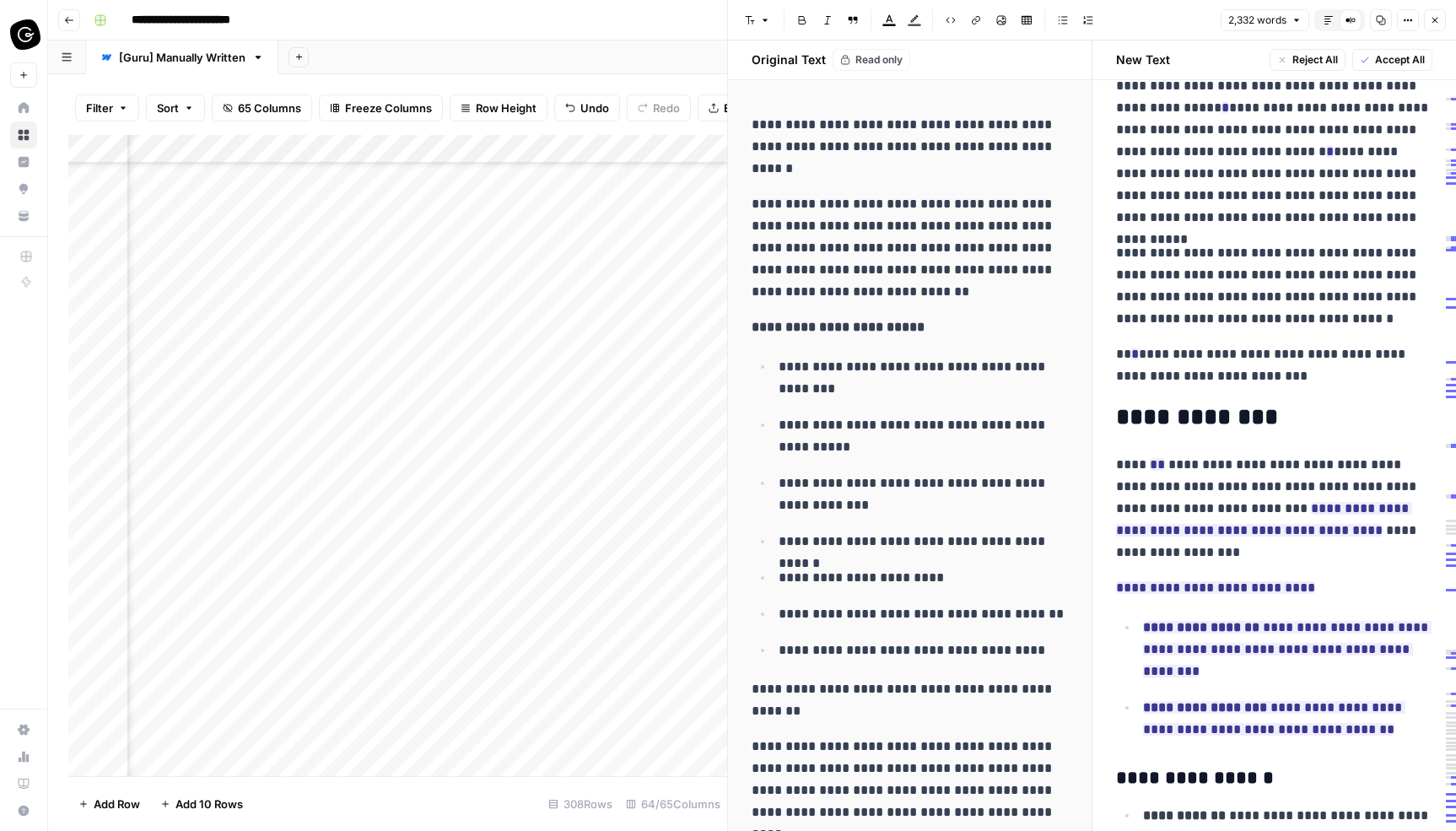
scroll to position [911, 0]
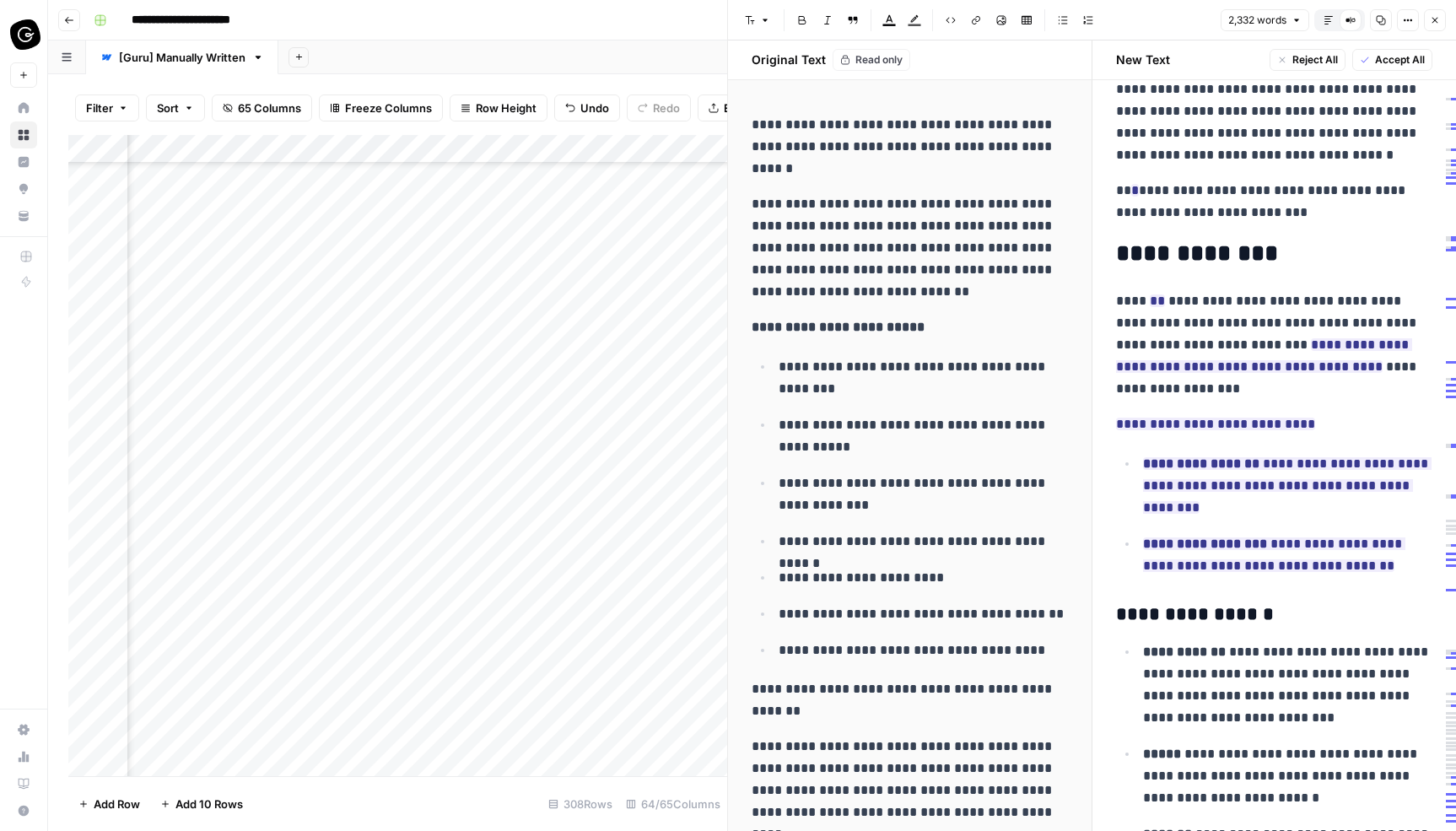
click at [1435, 28] on button "Close" at bounding box center [1435, 20] width 21 height 21
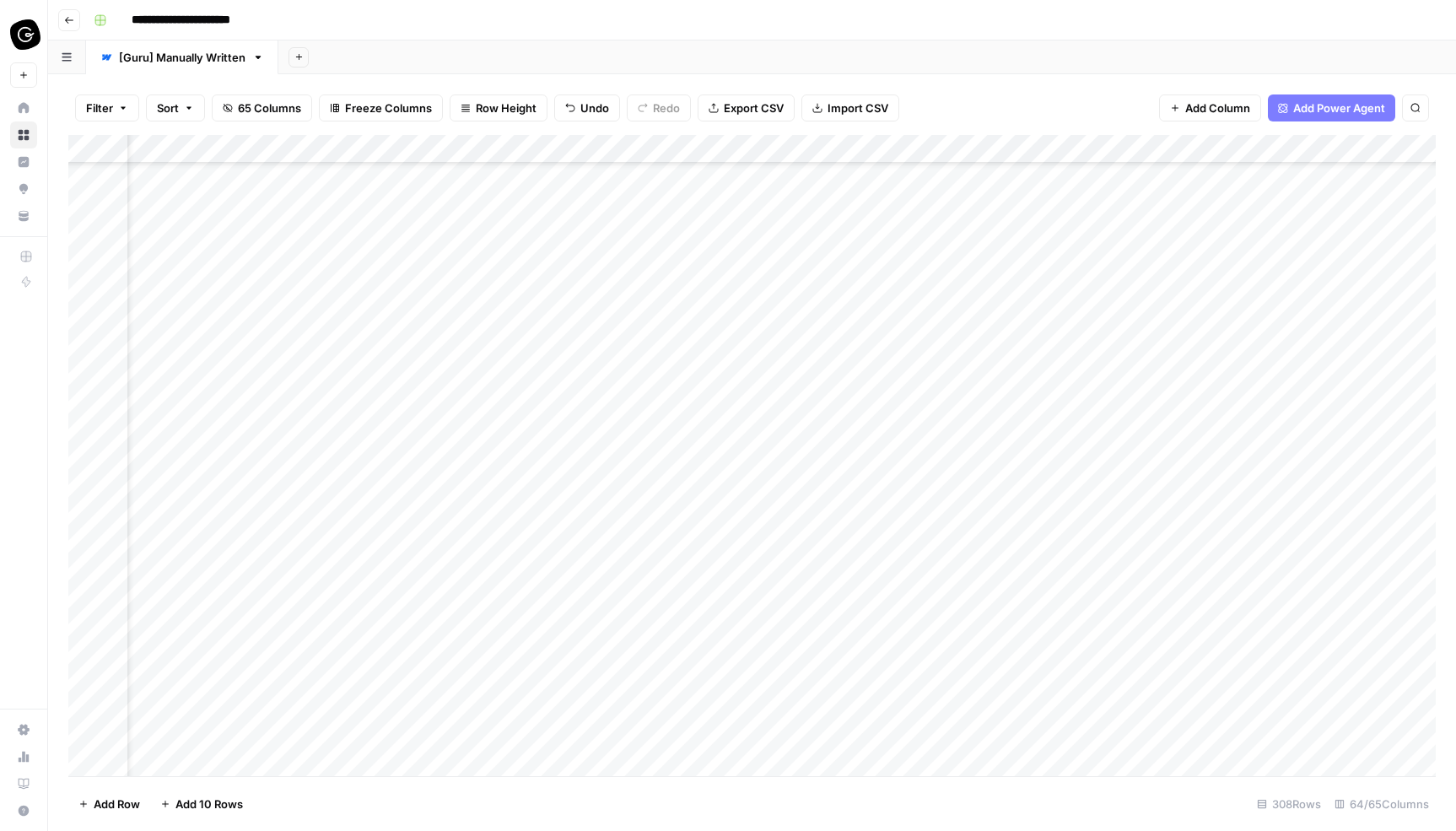
scroll to position [3896, 0]
